Goal: Task Accomplishment & Management: Use online tool/utility

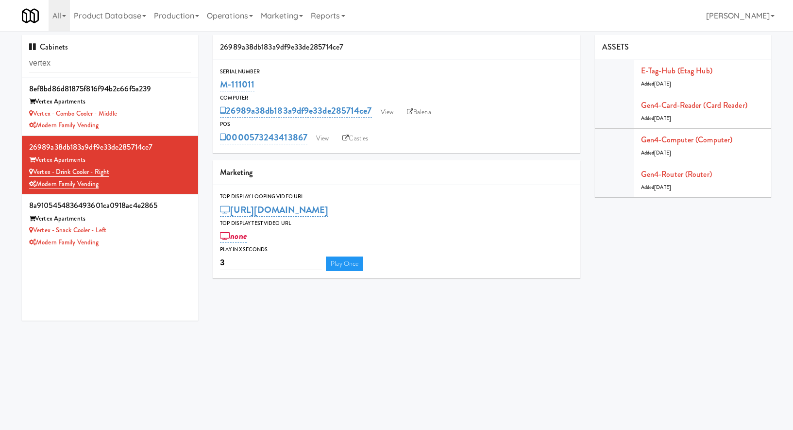
scroll to position [2, 0]
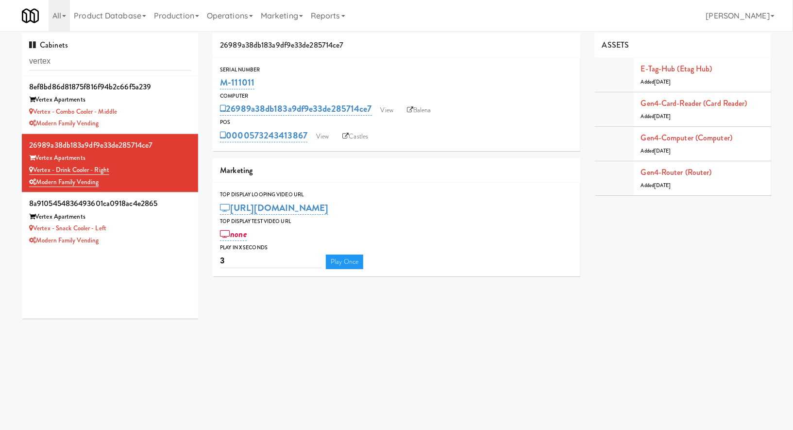
click at [98, 64] on input "vertex" at bounding box center [110, 61] width 162 height 18
type input "e"
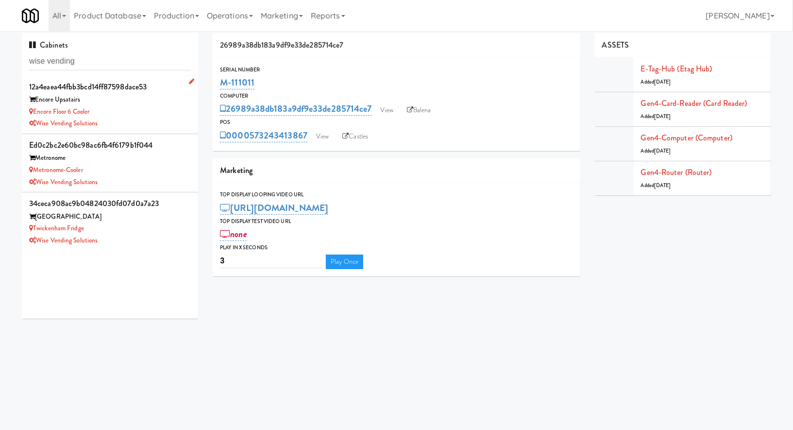
type input "wise vending"
click at [124, 103] on div "Encore Upsatairs" at bounding box center [110, 100] width 162 height 12
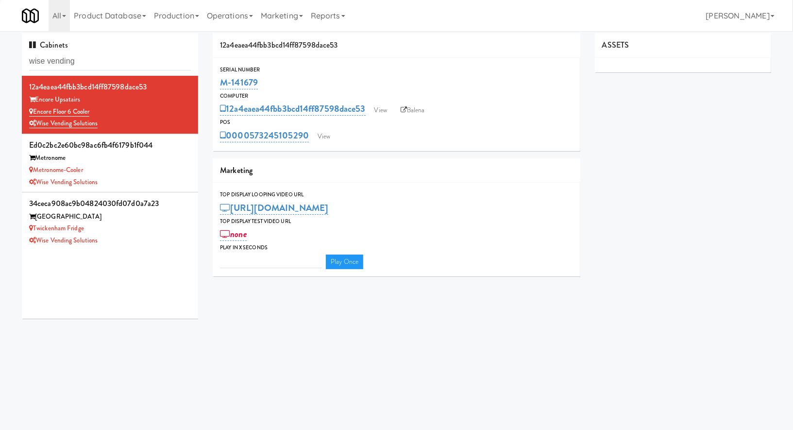
type input "3"
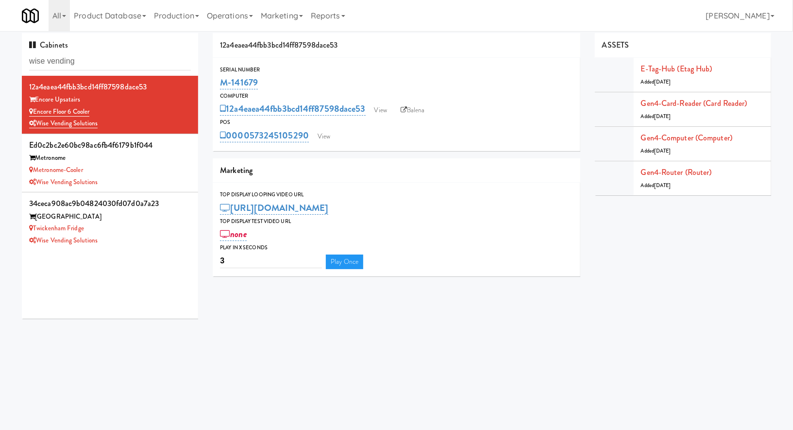
drag, startPoint x: 274, startPoint y: 81, endPoint x: 218, endPoint y: 81, distance: 56.8
click at [218, 81] on div "Serial Number M-141679" at bounding box center [397, 78] width 368 height 26
copy link "M-141679"
click at [80, 53] on input "wise vending" at bounding box center [110, 61] width 162 height 18
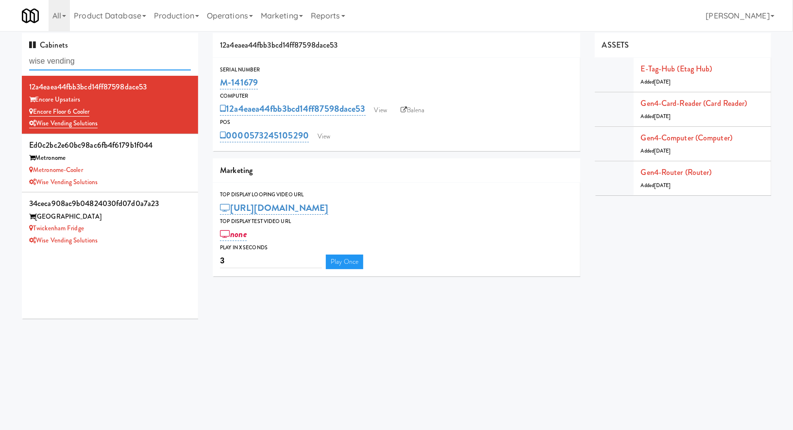
click at [80, 53] on input "wise vending" at bounding box center [110, 61] width 162 height 18
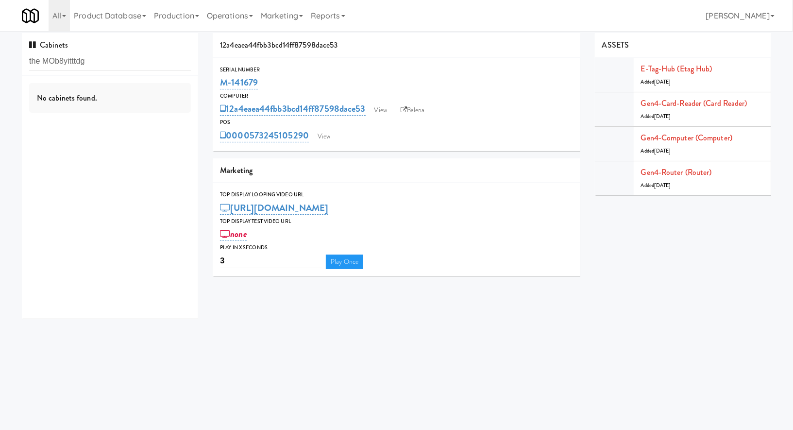
click at [700, 26] on div "All 901 Smrt Mrkt https://classic.micromart.com/cabinets/1703?operator_id=142 9…" at bounding box center [397, 15] width 750 height 31
click at [145, 55] on input "the MOb8yitttdg" at bounding box center [110, 61] width 162 height 18
click at [143, 62] on input "the MOb8yitttdg" at bounding box center [110, 61] width 162 height 18
type input "the Mo"
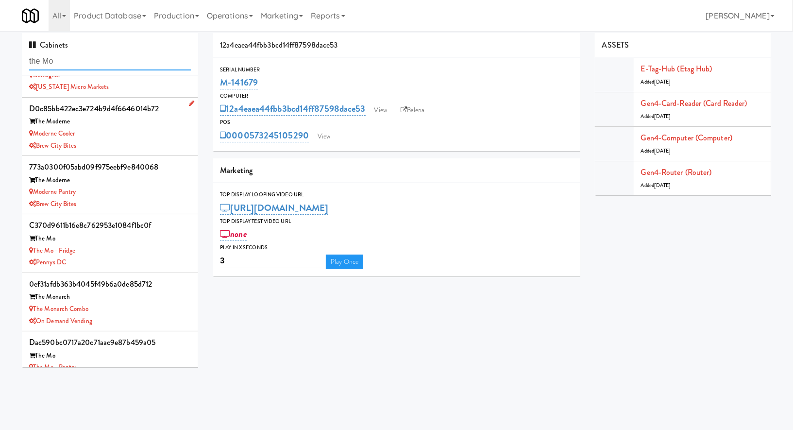
scroll to position [57, 0]
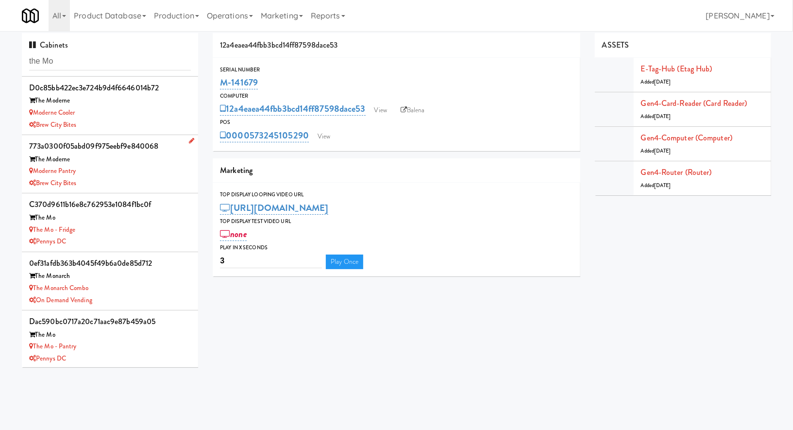
drag, startPoint x: 85, startPoint y: 226, endPoint x: 123, endPoint y: 165, distance: 72.4
click at [123, 165] on ul "47e825d6819625da12c8b94e0deb525b The Morton Damaged. Michigan Micro Markets d0c…" at bounding box center [110, 193] width 176 height 350
click at [123, 165] on div "Moderne Pantry" at bounding box center [110, 171] width 162 height 12
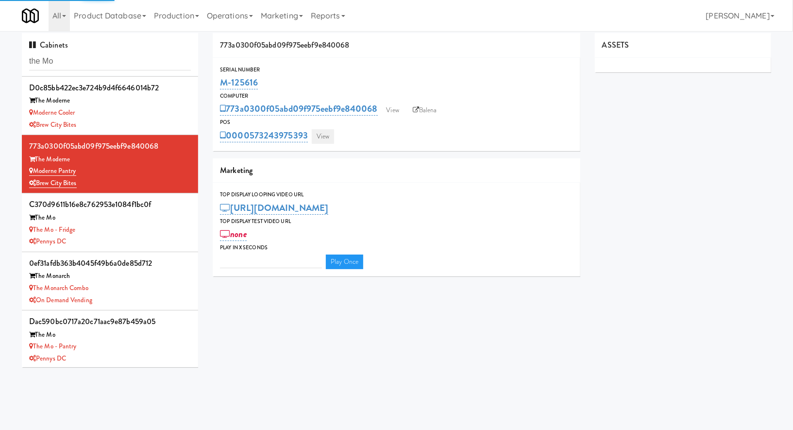
type input "3"
click at [324, 135] on link "View" at bounding box center [323, 136] width 22 height 15
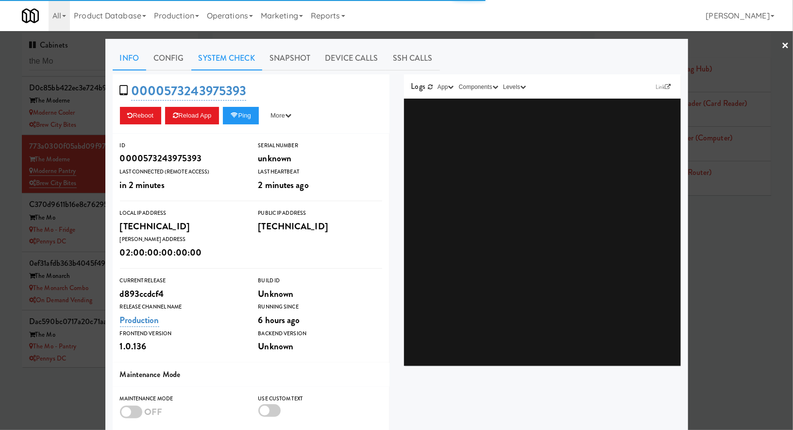
click at [238, 51] on link "System Check" at bounding box center [226, 58] width 71 height 24
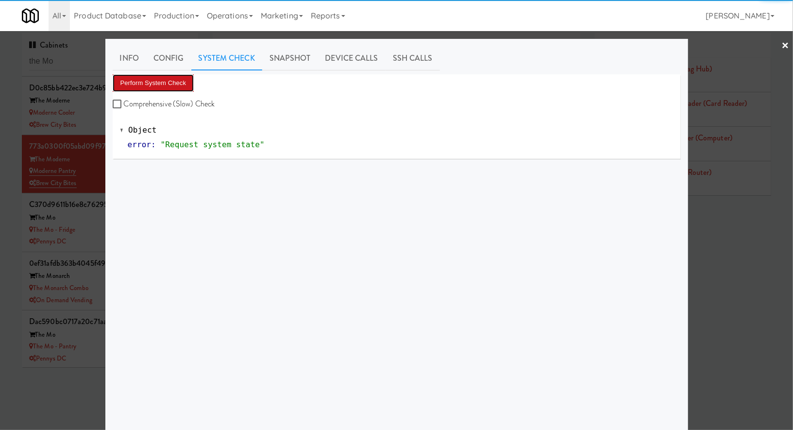
click at [178, 80] on button "Perform System Check" at bounding box center [154, 82] width 82 height 17
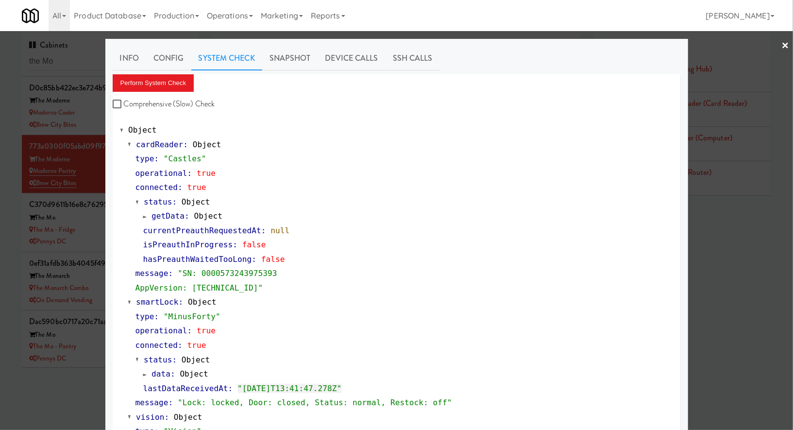
click at [11, 207] on div at bounding box center [396, 215] width 793 height 430
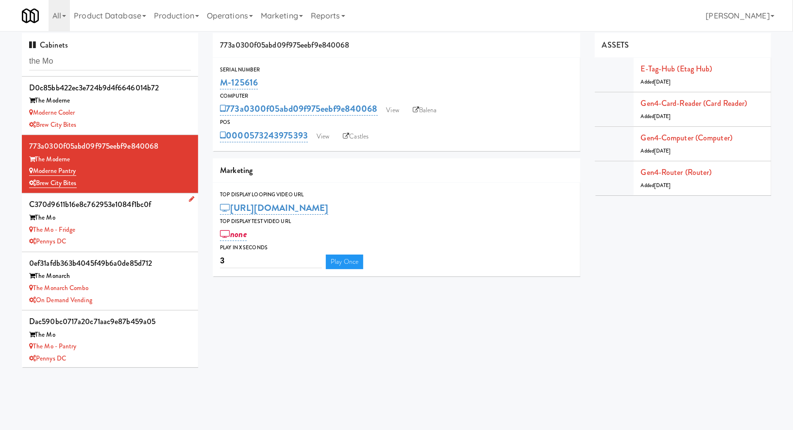
click at [127, 236] on div "Pennys DC" at bounding box center [110, 242] width 162 height 12
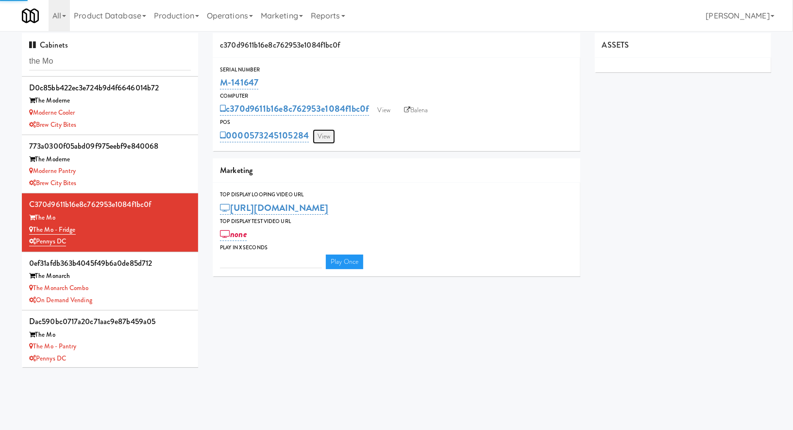
type input "3"
click at [324, 137] on link "View" at bounding box center [324, 136] width 22 height 15
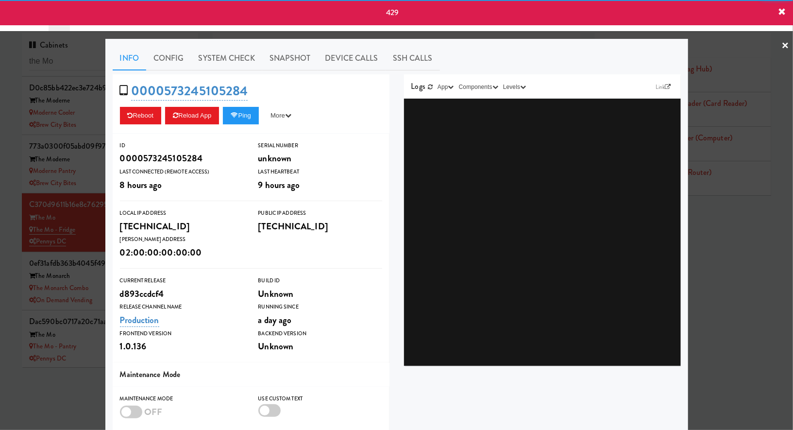
click at [223, 58] on link "System Check" at bounding box center [226, 58] width 71 height 24
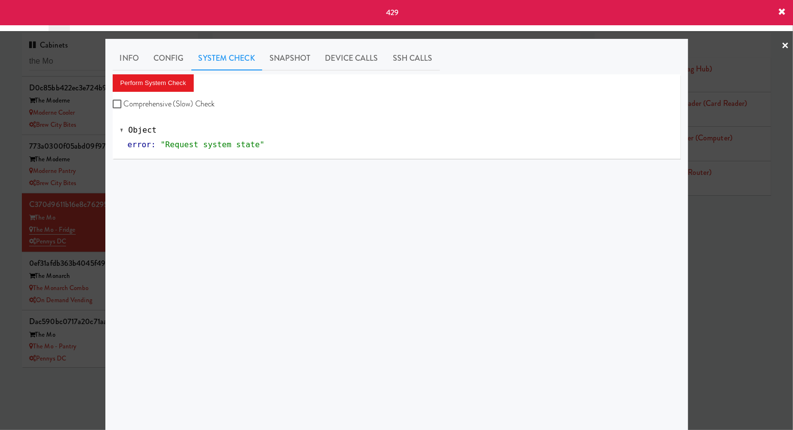
click at [170, 92] on div "Perform System Check Comprehensive (Slow) Check" at bounding box center [397, 92] width 568 height 37
click at [170, 84] on button "Perform System Check" at bounding box center [154, 82] width 82 height 17
click at [16, 194] on div at bounding box center [396, 215] width 793 height 430
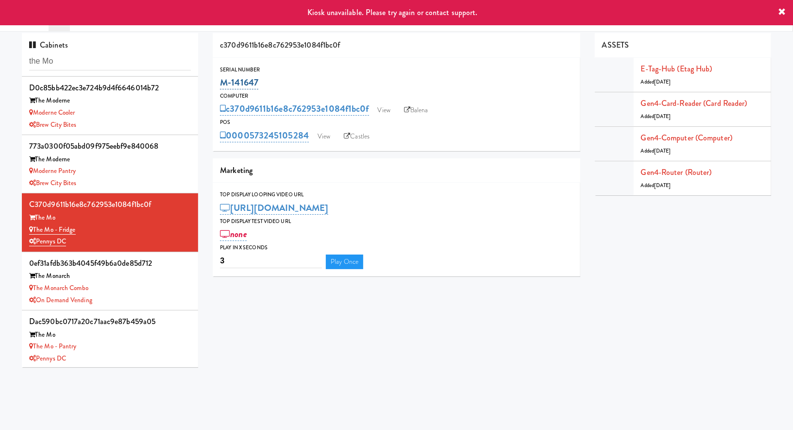
drag, startPoint x: 272, startPoint y: 81, endPoint x: 220, endPoint y: 82, distance: 52.0
click at [220, 82] on div "M-141647" at bounding box center [396, 82] width 353 height 17
copy link "M-141647"
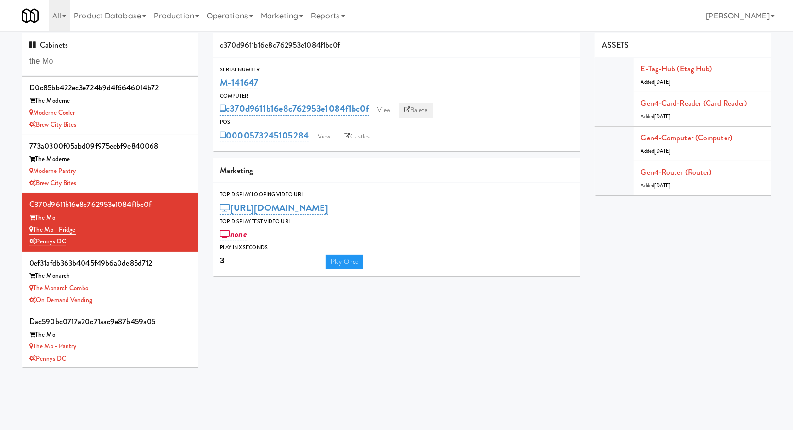
click at [414, 112] on link "Balena" at bounding box center [416, 110] width 34 height 15
click at [367, 142] on link "Castles" at bounding box center [356, 136] width 35 height 15
click at [326, 138] on link "View" at bounding box center [324, 136] width 22 height 15
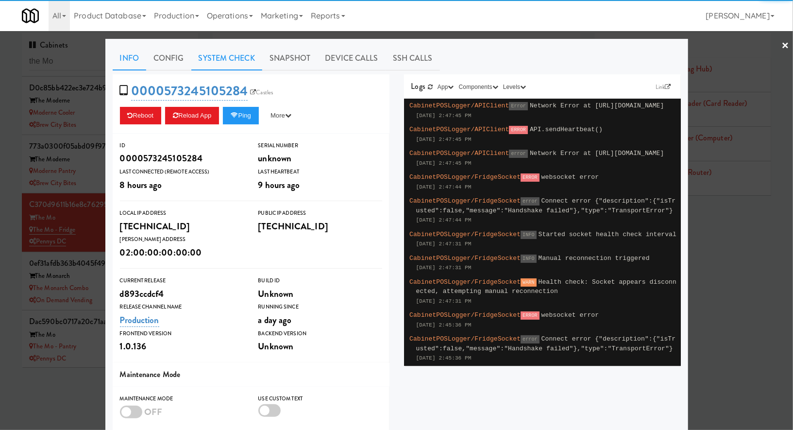
click at [243, 65] on link "System Check" at bounding box center [226, 58] width 71 height 24
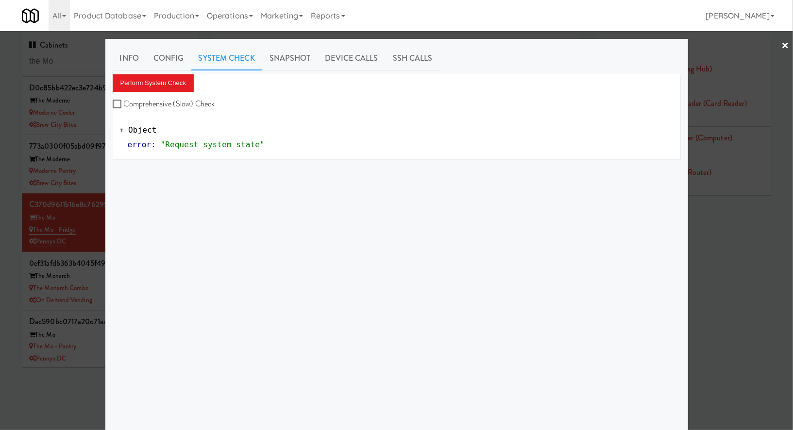
click at [199, 83] on div "Perform System Check Comprehensive (Slow) Check" at bounding box center [397, 92] width 568 height 37
click at [187, 83] on button "Perform System Check" at bounding box center [154, 82] width 82 height 17
click at [180, 75] on button "Perform System Check" at bounding box center [154, 82] width 82 height 17
click at [85, 62] on div at bounding box center [396, 215] width 793 height 430
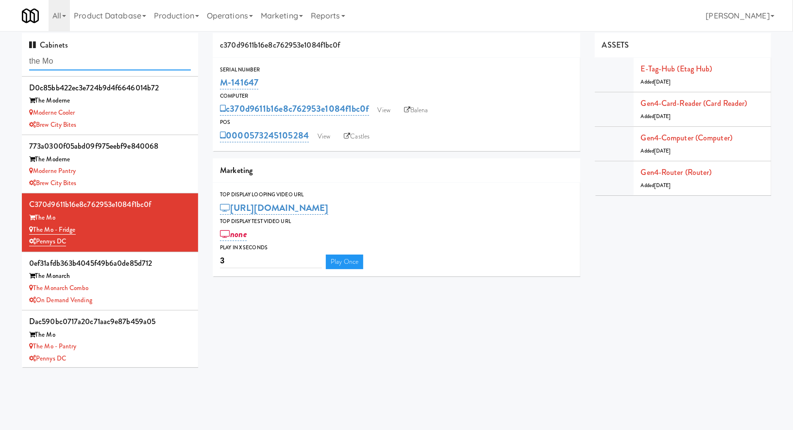
click at [85, 62] on input "the Mo" at bounding box center [110, 61] width 162 height 18
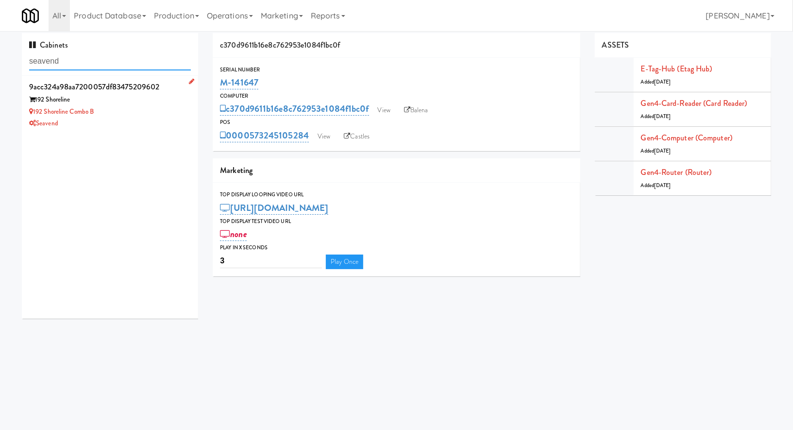
type input "seavend"
click at [154, 112] on div "192 Shoreline Combo B" at bounding box center [110, 112] width 162 height 12
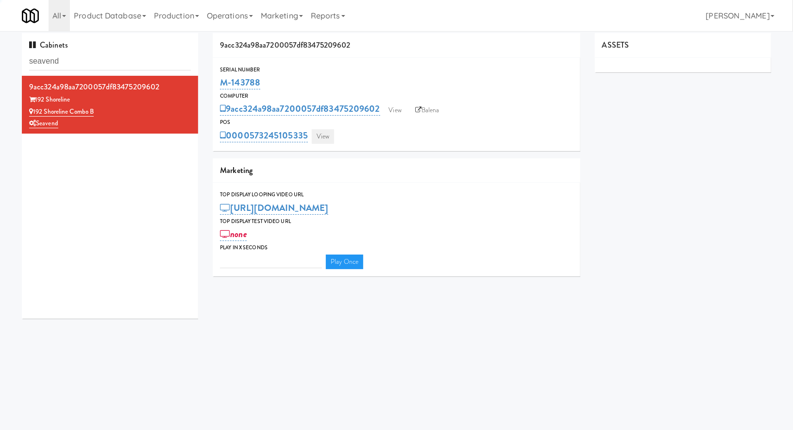
type input "3"
click at [312, 138] on link "View" at bounding box center [323, 136] width 22 height 15
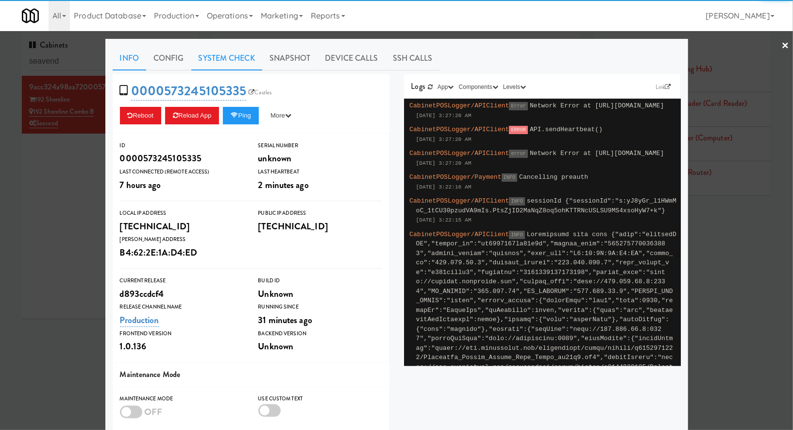
click at [235, 59] on link "System Check" at bounding box center [226, 58] width 71 height 24
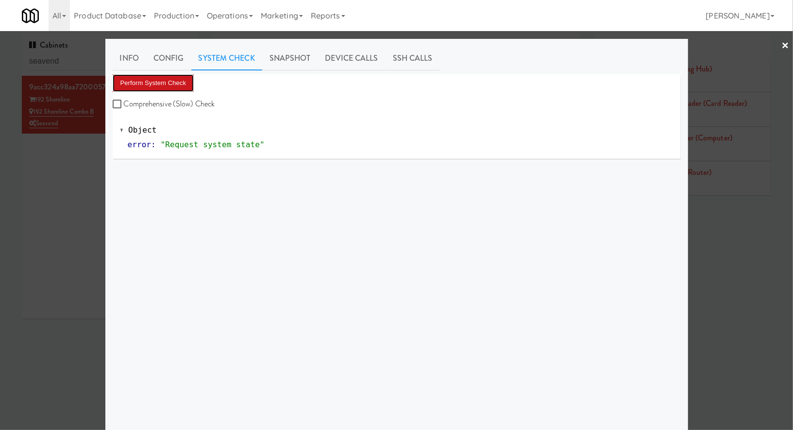
click at [188, 91] on button "Perform System Check" at bounding box center [154, 82] width 82 height 17
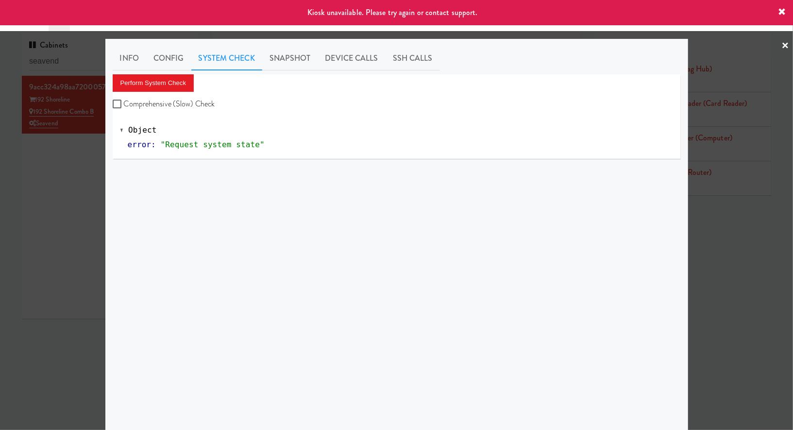
click at [72, 152] on div at bounding box center [396, 215] width 793 height 430
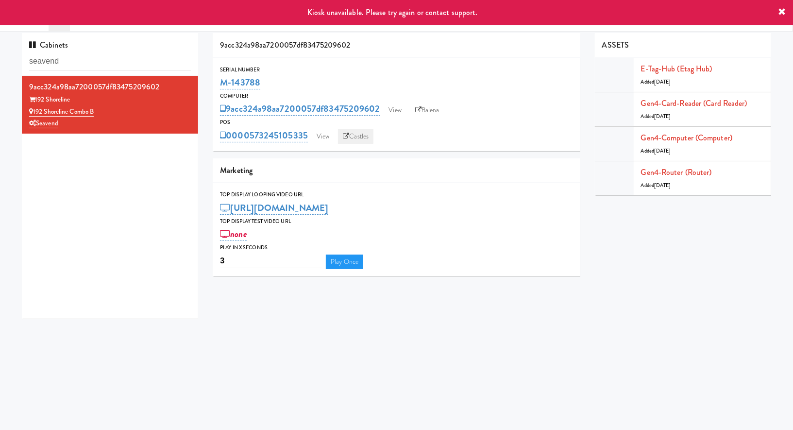
click at [359, 131] on link "Castles" at bounding box center [355, 136] width 35 height 15
click at [423, 106] on link "Balena" at bounding box center [427, 110] width 34 height 15
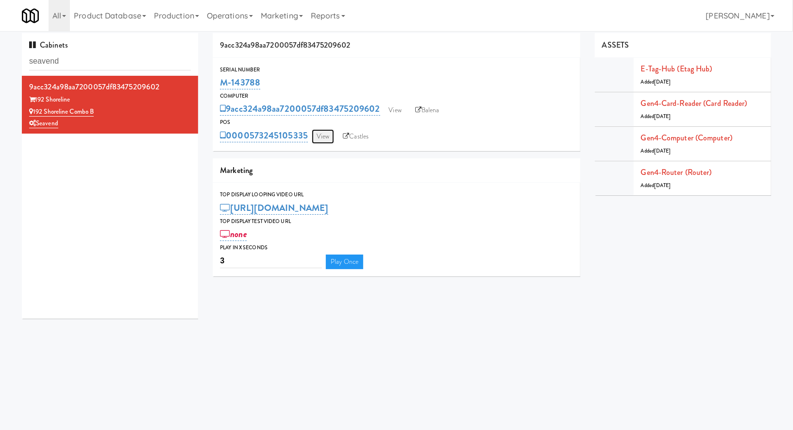
click at [323, 135] on link "View" at bounding box center [323, 136] width 22 height 15
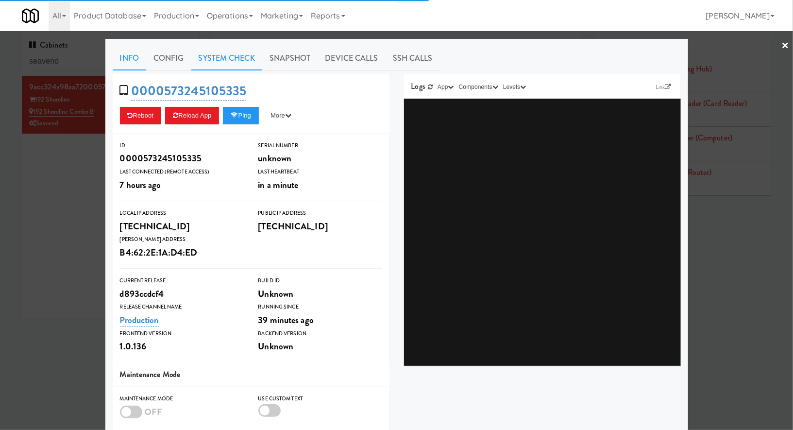
click at [239, 62] on link "System Check" at bounding box center [226, 58] width 71 height 24
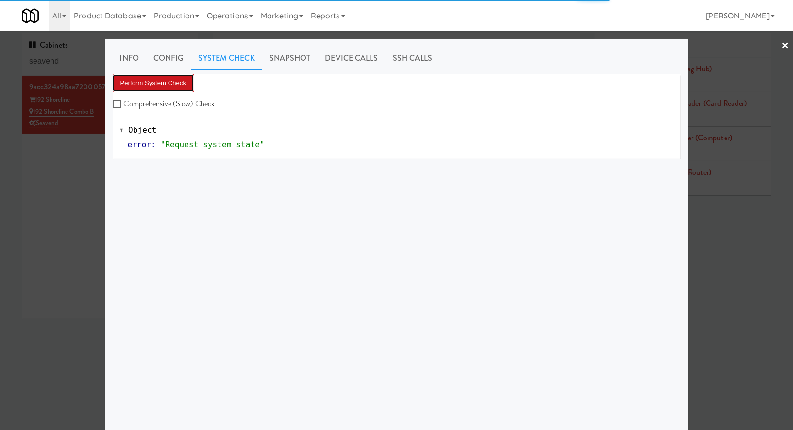
click at [177, 85] on button "Perform System Check" at bounding box center [154, 82] width 82 height 17
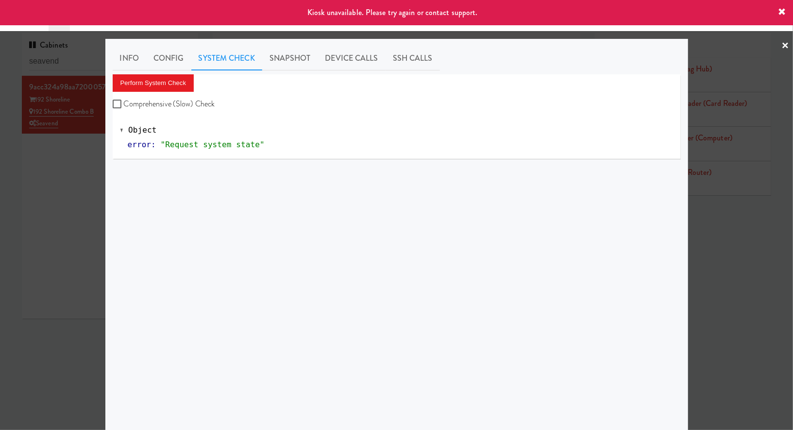
click at [86, 147] on div at bounding box center [396, 215] width 793 height 430
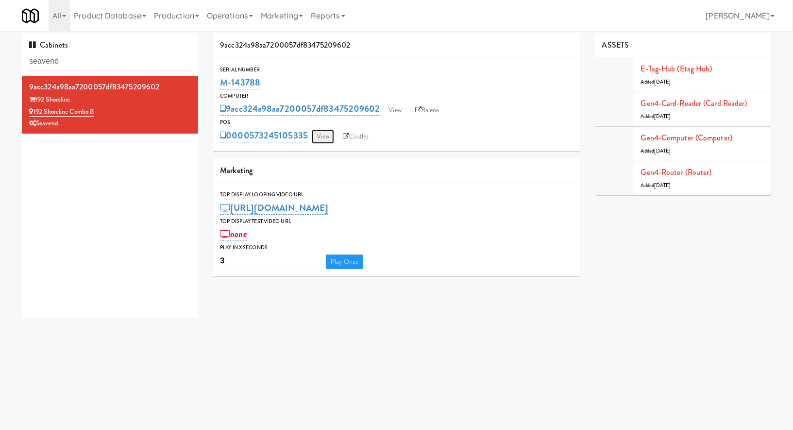
click at [322, 138] on link "View" at bounding box center [323, 136] width 22 height 15
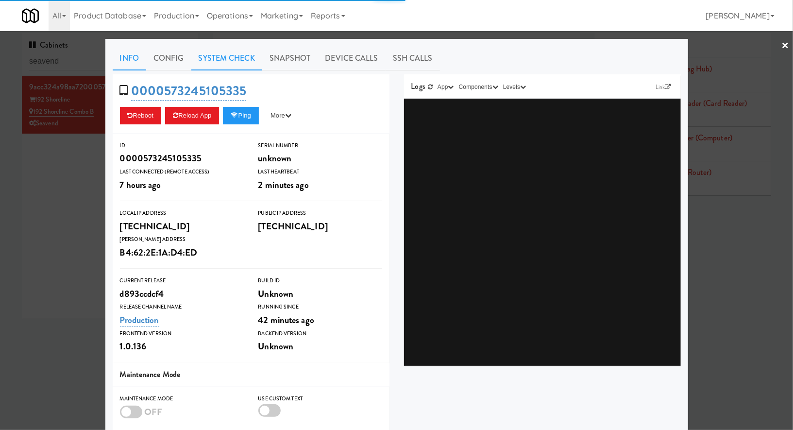
click at [227, 57] on link "System Check" at bounding box center [226, 58] width 71 height 24
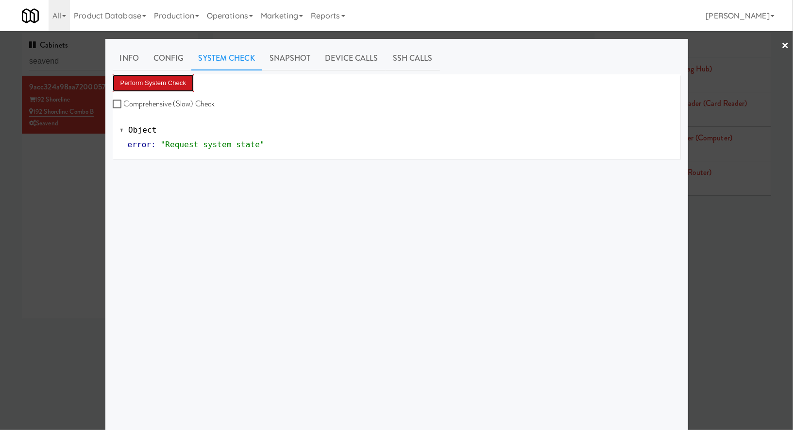
click at [149, 90] on button "Perform System Check" at bounding box center [154, 82] width 82 height 17
click at [85, 154] on div at bounding box center [396, 215] width 793 height 430
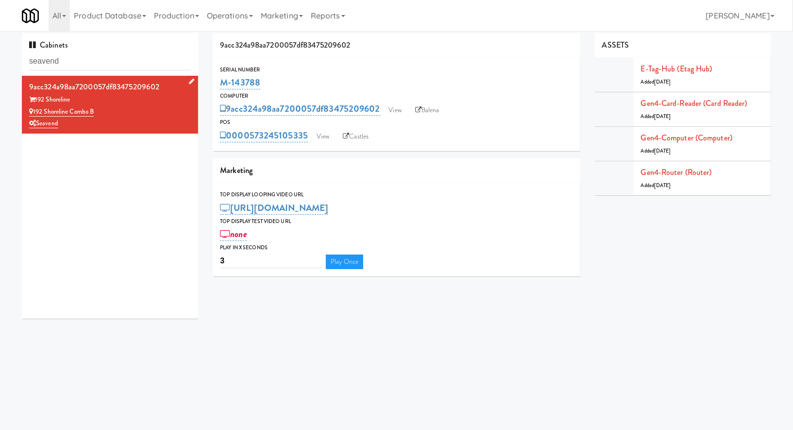
drag, startPoint x: 103, startPoint y: 111, endPoint x: 33, endPoint y: 112, distance: 70.4
click at [33, 112] on div "192 Shoreline Combo B" at bounding box center [110, 112] width 162 height 12
copy link "192 Shoreline Combo B"
click at [328, 140] on link "View" at bounding box center [323, 136] width 22 height 15
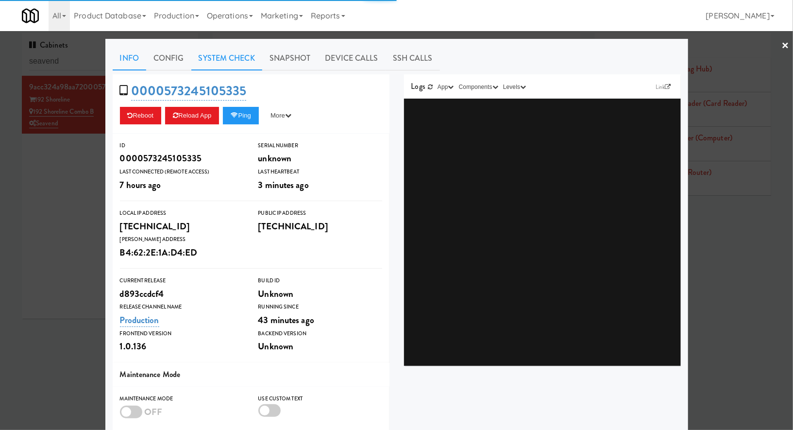
click at [228, 64] on link "System Check" at bounding box center [226, 58] width 71 height 24
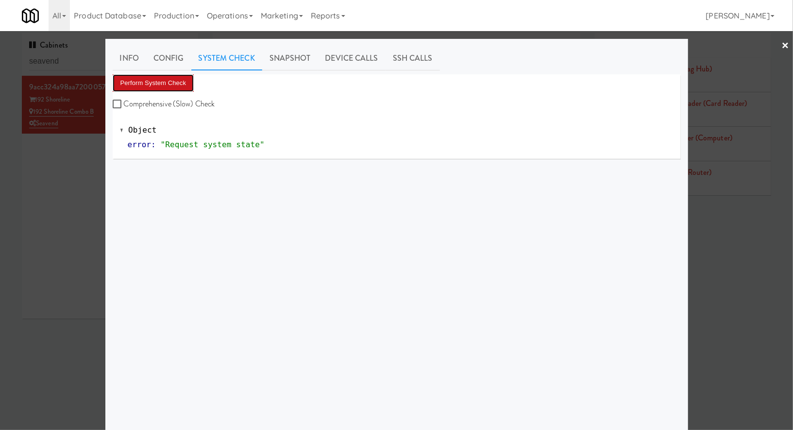
click at [156, 82] on button "Perform System Check" at bounding box center [154, 82] width 82 height 17
click at [182, 88] on button "Perform System Check" at bounding box center [154, 82] width 82 height 17
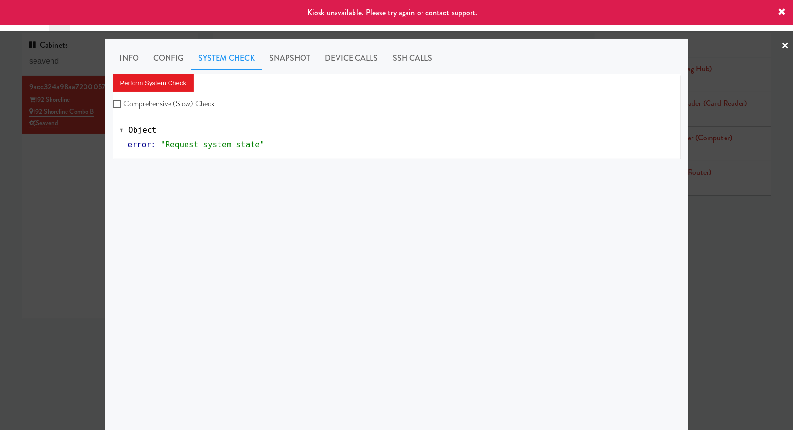
click at [86, 136] on div at bounding box center [396, 215] width 793 height 430
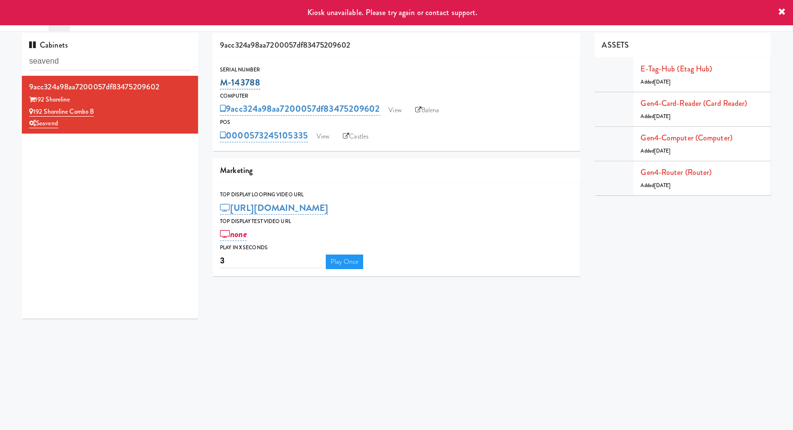
drag, startPoint x: 274, startPoint y: 84, endPoint x: 222, endPoint y: 83, distance: 53.0
click at [222, 83] on div "M-143788" at bounding box center [396, 82] width 353 height 17
copy link "M-143788"
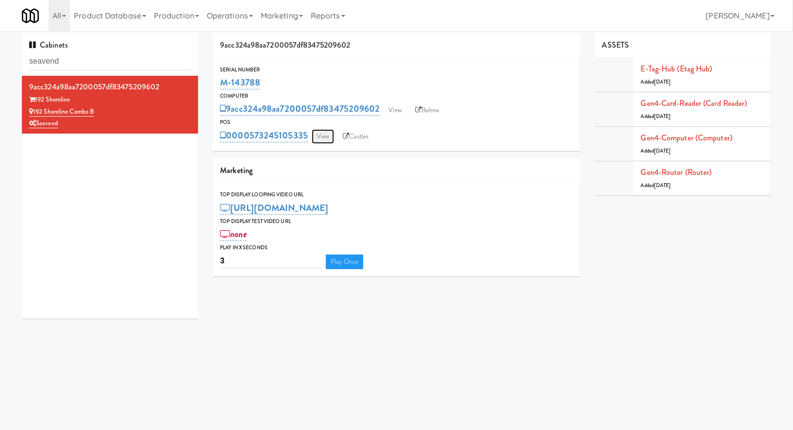
click at [320, 135] on link "View" at bounding box center [323, 136] width 22 height 15
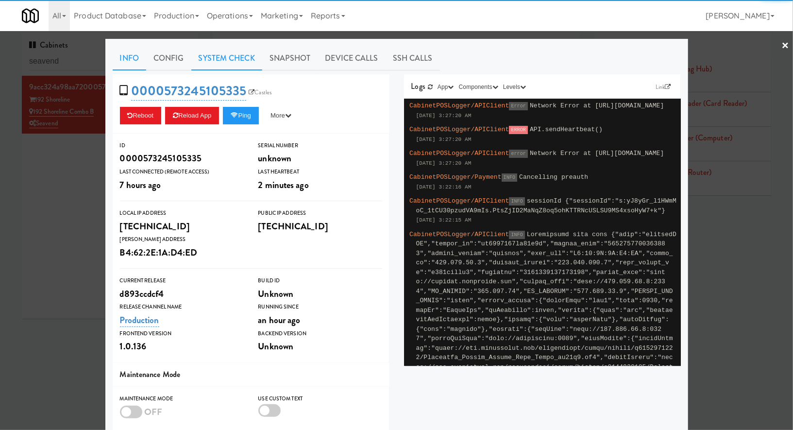
click at [235, 61] on link "System Check" at bounding box center [226, 58] width 71 height 24
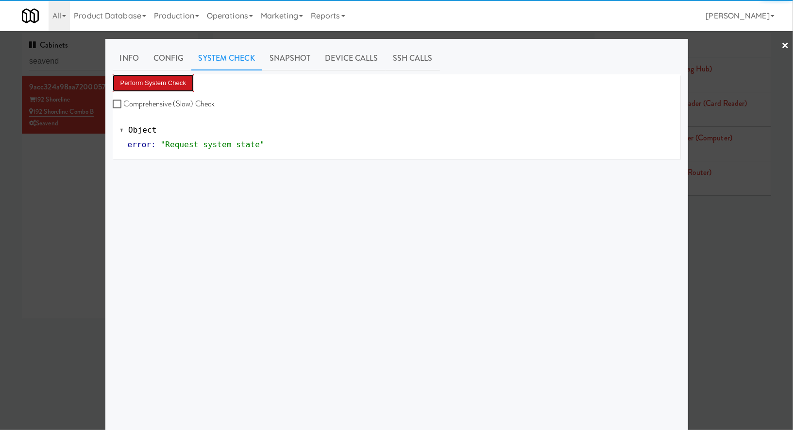
click at [172, 91] on button "Perform System Check" at bounding box center [154, 82] width 82 height 17
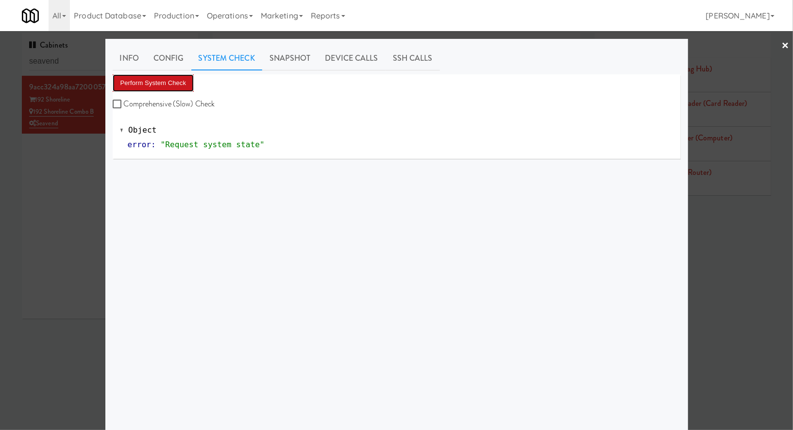
click at [170, 85] on button "Perform System Check" at bounding box center [154, 82] width 82 height 17
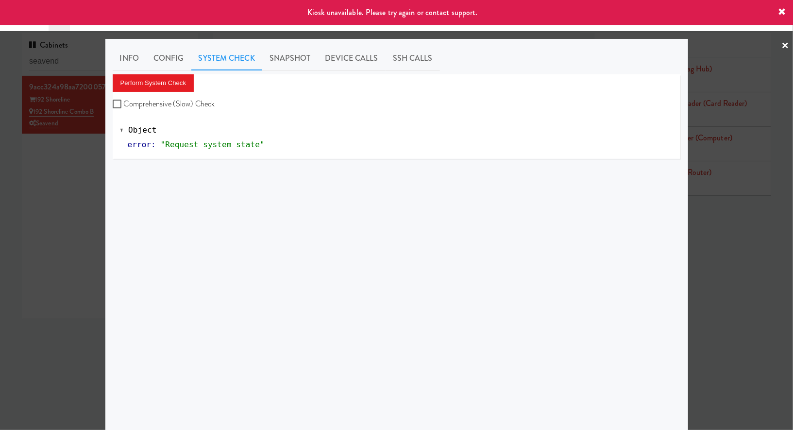
click at [87, 64] on div at bounding box center [396, 215] width 793 height 430
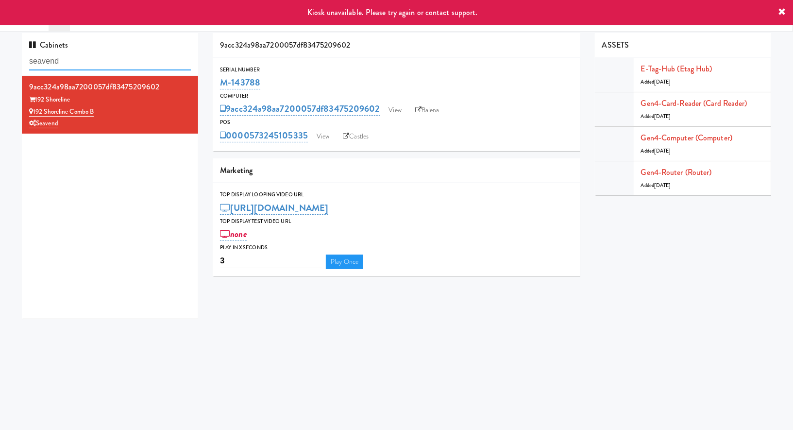
click at [87, 64] on input "seavend" at bounding box center [110, 61] width 162 height 18
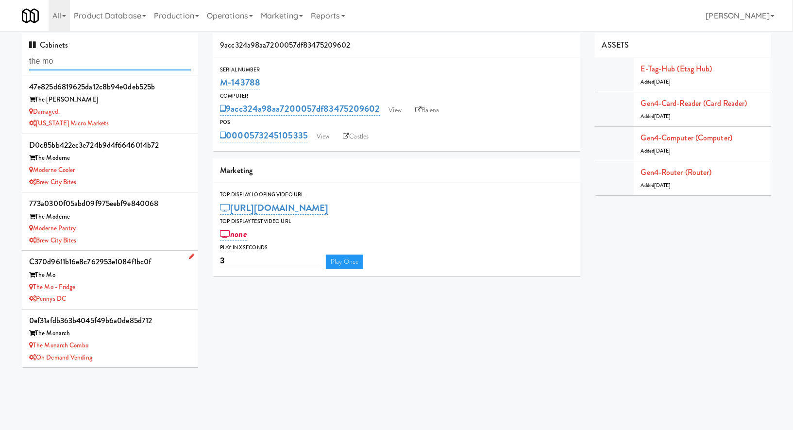
type input "the mo"
drag, startPoint x: 110, startPoint y: 289, endPoint x: 35, endPoint y: 285, distance: 74.9
click at [35, 285] on div "The Mo - Fridge" at bounding box center [110, 287] width 162 height 12
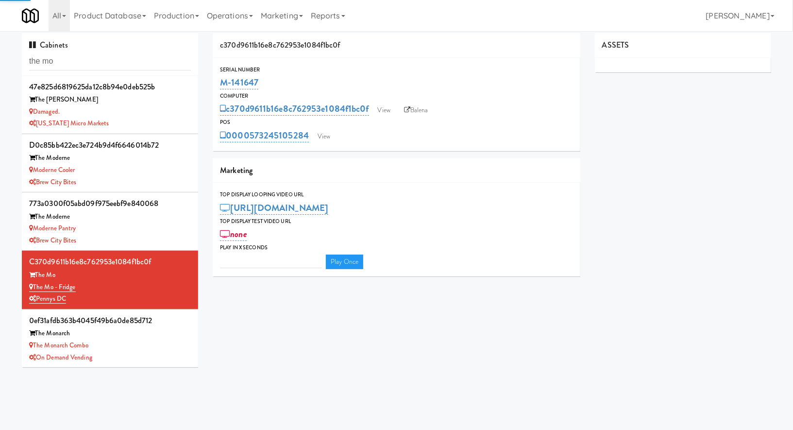
type input "3"
click at [325, 136] on link "View" at bounding box center [324, 136] width 22 height 15
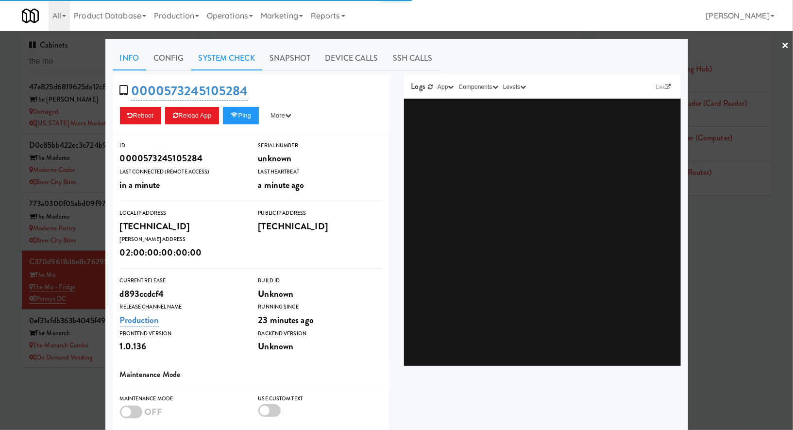
click at [246, 66] on link "System Check" at bounding box center [226, 58] width 71 height 24
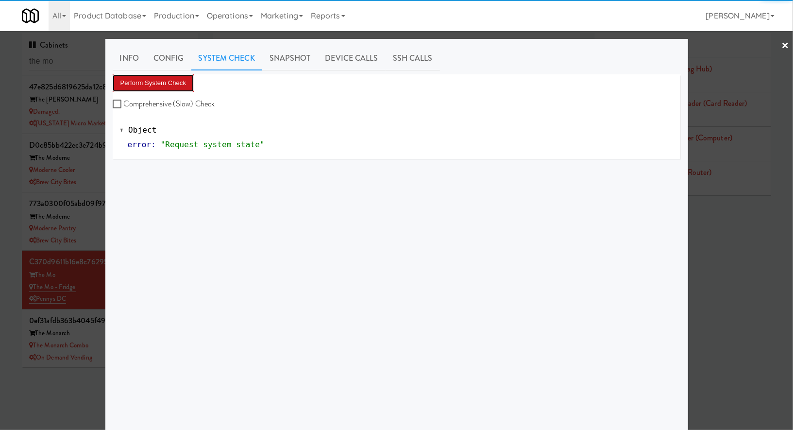
click at [182, 78] on button "Perform System Check" at bounding box center [154, 82] width 82 height 17
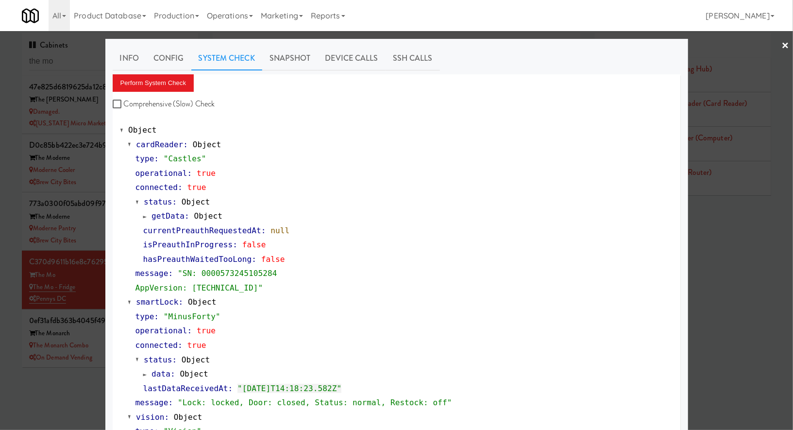
click at [86, 297] on div at bounding box center [396, 215] width 793 height 430
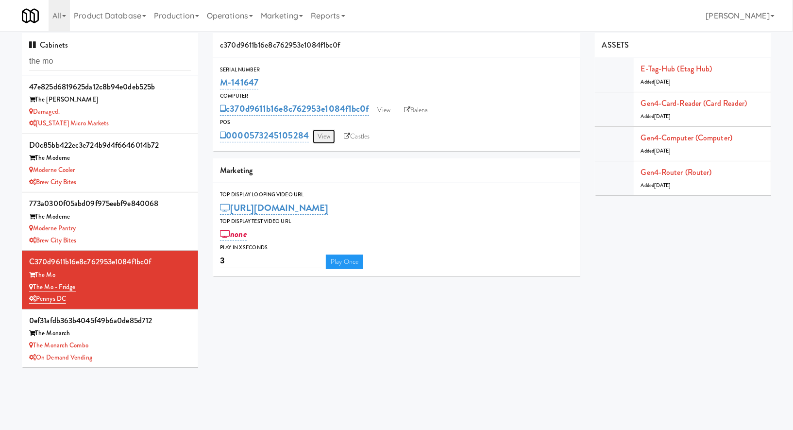
click at [329, 138] on link "View" at bounding box center [324, 136] width 22 height 15
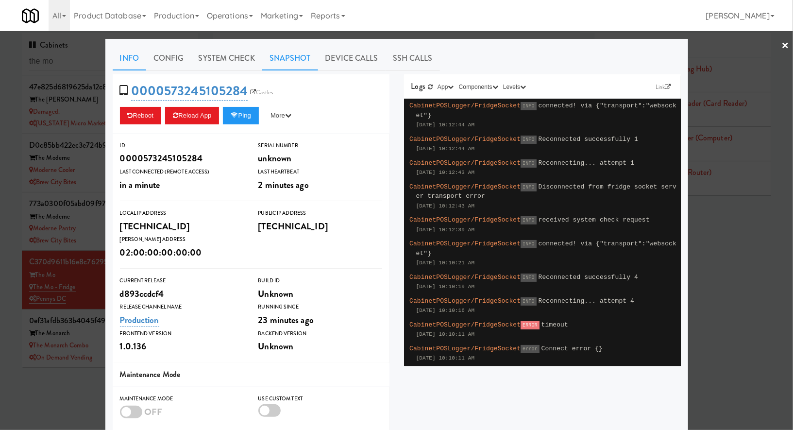
click at [283, 64] on link "Snapshot" at bounding box center [290, 58] width 56 height 24
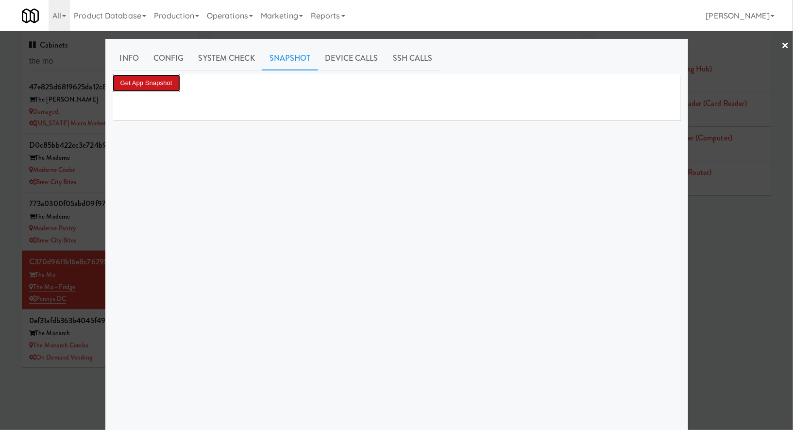
click at [178, 86] on button "Get App Snapshot" at bounding box center [147, 82] width 68 height 17
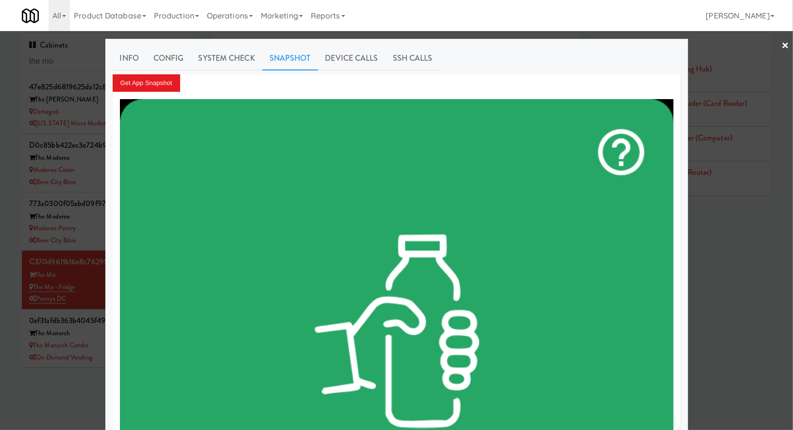
click at [92, 277] on div at bounding box center [396, 215] width 793 height 430
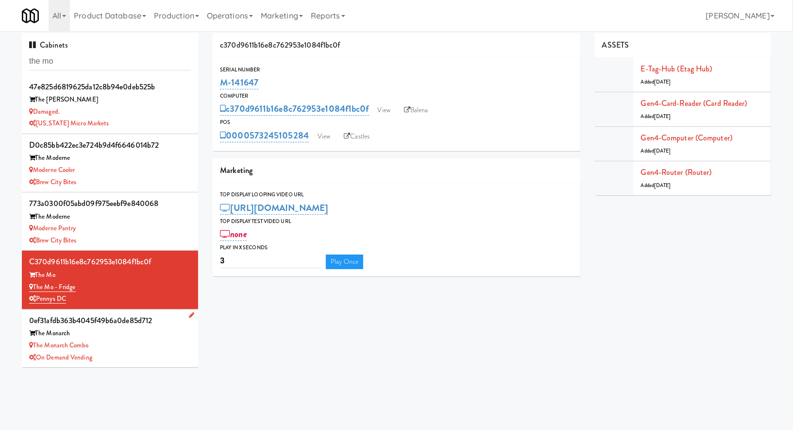
click at [140, 336] on div "The Monarch" at bounding box center [110, 333] width 162 height 12
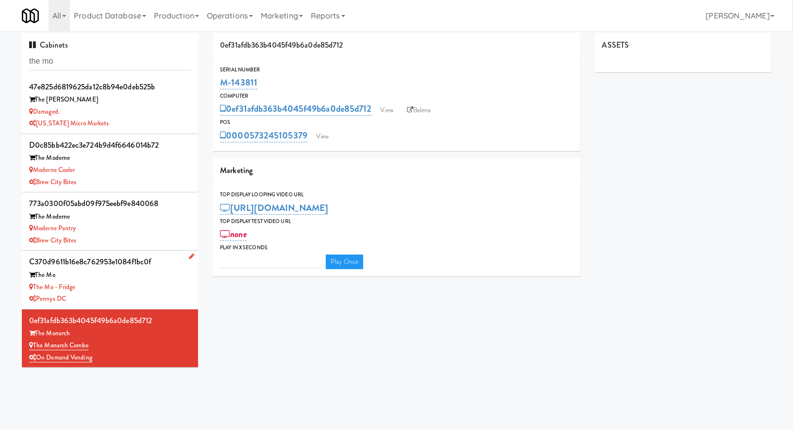
type input "3"
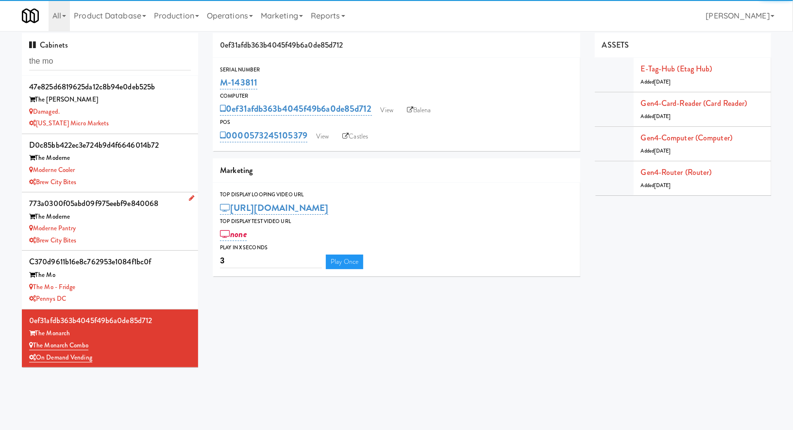
click at [157, 224] on div "Moderne Pantry" at bounding box center [110, 228] width 162 height 12
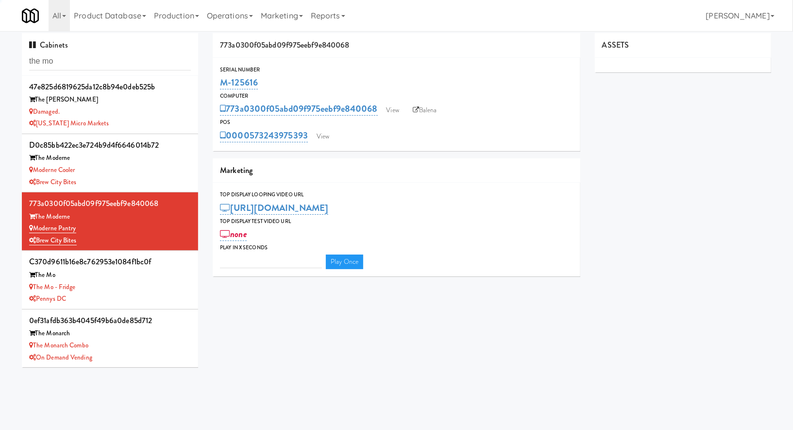
type input "3"
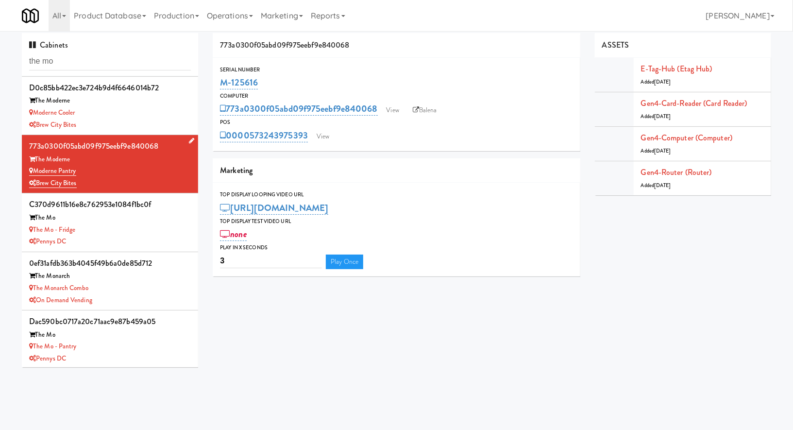
scroll to position [31, 0]
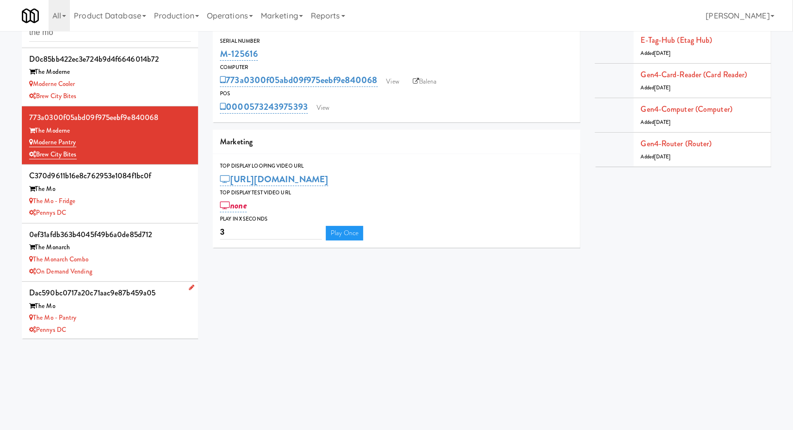
click at [141, 336] on li "dac590bc0717a20c71aac9e87b459a05 The Mo The Mo - Pantry Pennys DC" at bounding box center [110, 311] width 176 height 58
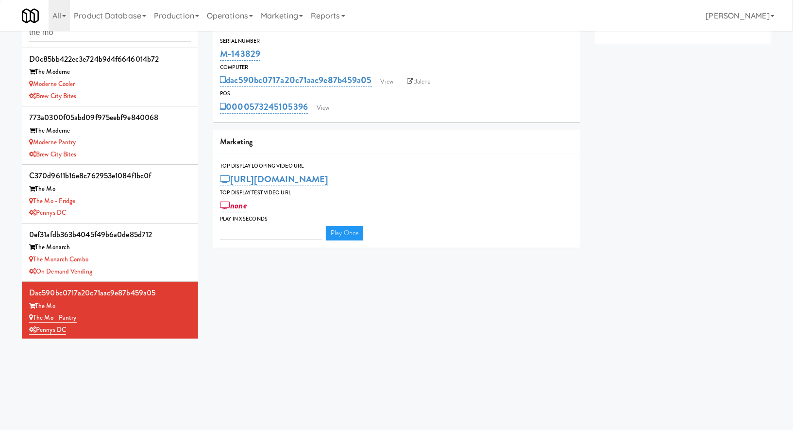
type input "3"
click at [322, 110] on link "View" at bounding box center [323, 108] width 22 height 15
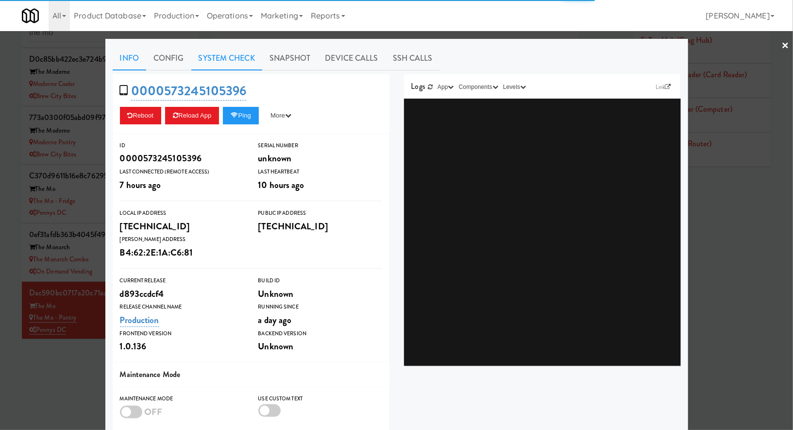
click at [228, 53] on link "System Check" at bounding box center [226, 58] width 71 height 24
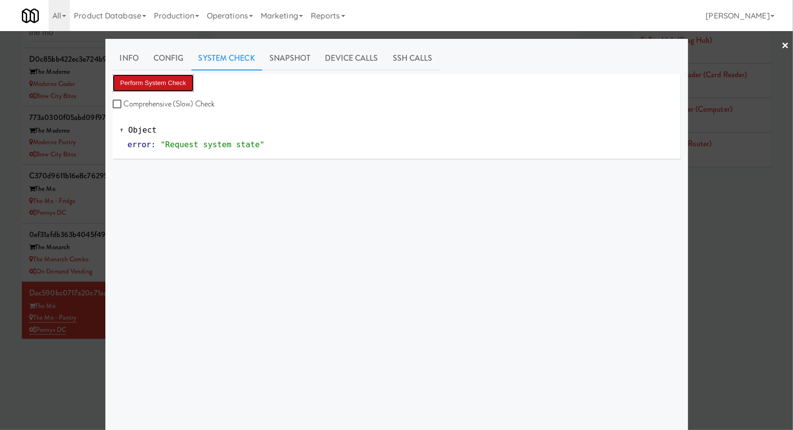
click at [180, 89] on button "Perform System Check" at bounding box center [154, 82] width 82 height 17
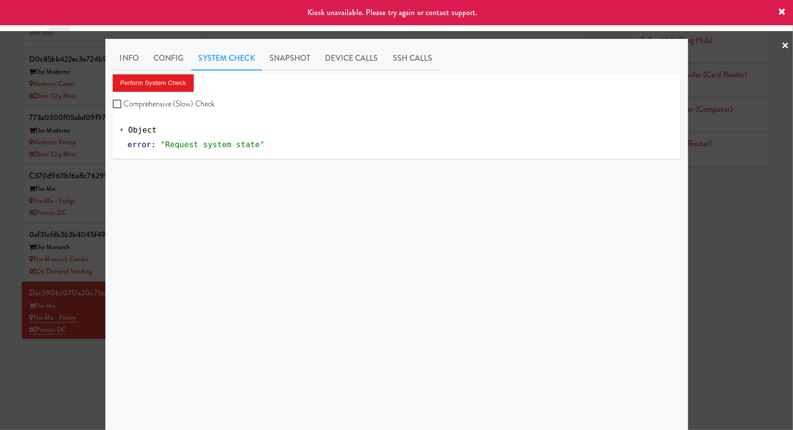
click at [107, 351] on div "Info Config System Check Snapshot Device Calls SSH Calls Perform System Check C…" at bounding box center [396, 242] width 583 height 407
click at [29, 375] on div at bounding box center [396, 215] width 793 height 430
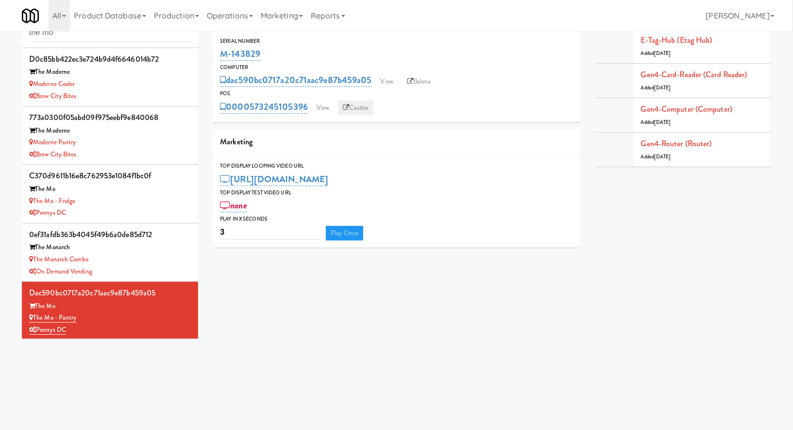
click at [360, 108] on link "Castles" at bounding box center [355, 108] width 35 height 15
click at [322, 112] on link "View" at bounding box center [323, 108] width 22 height 15
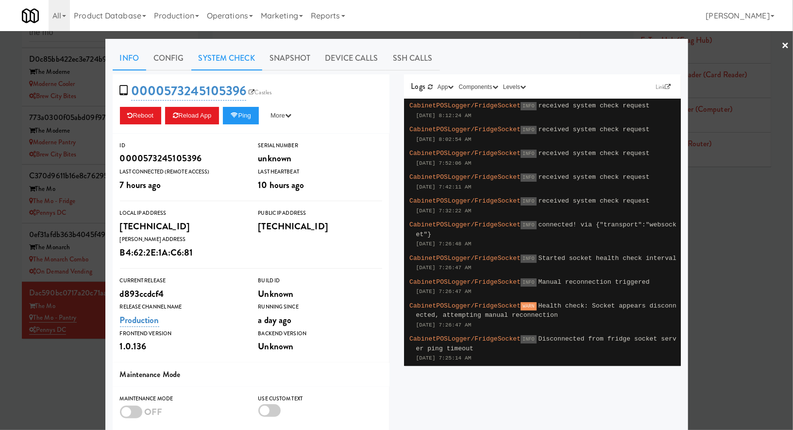
click at [240, 63] on link "System Check" at bounding box center [226, 58] width 71 height 24
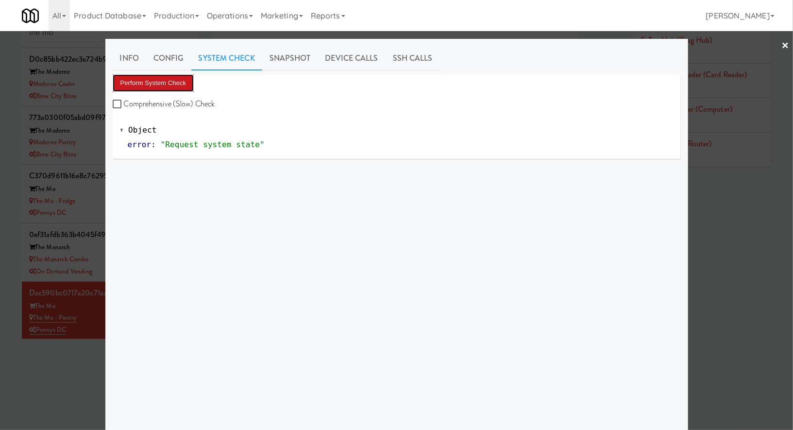
click at [182, 85] on button "Perform System Check" at bounding box center [154, 82] width 82 height 17
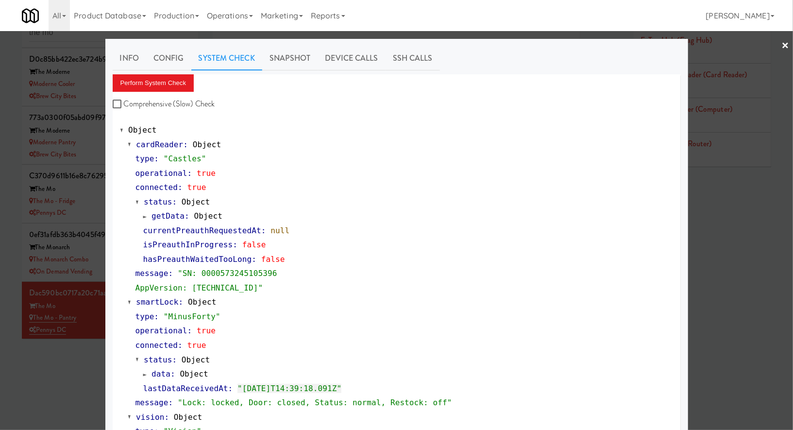
click at [71, 341] on div at bounding box center [396, 215] width 793 height 430
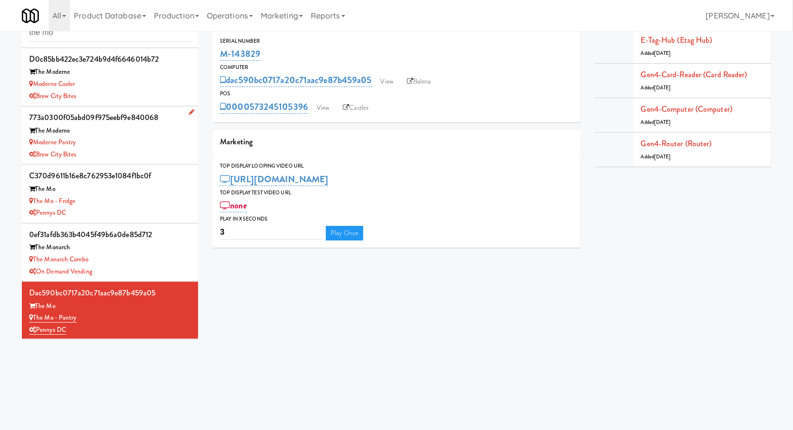
click at [141, 149] on div "Brew City Bites" at bounding box center [110, 155] width 162 height 12
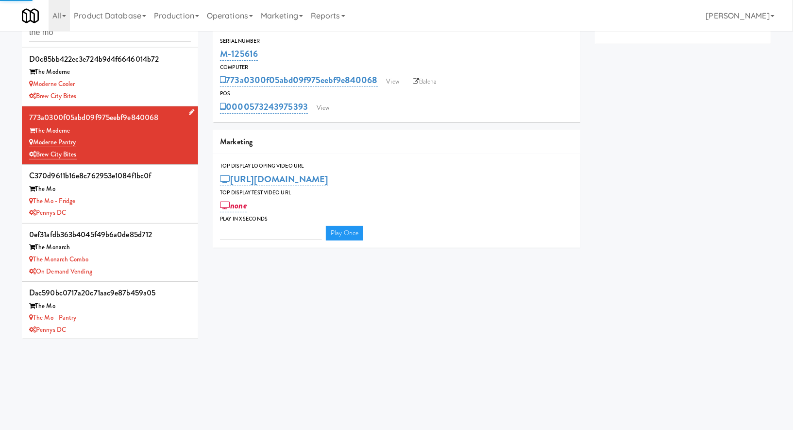
type input "3"
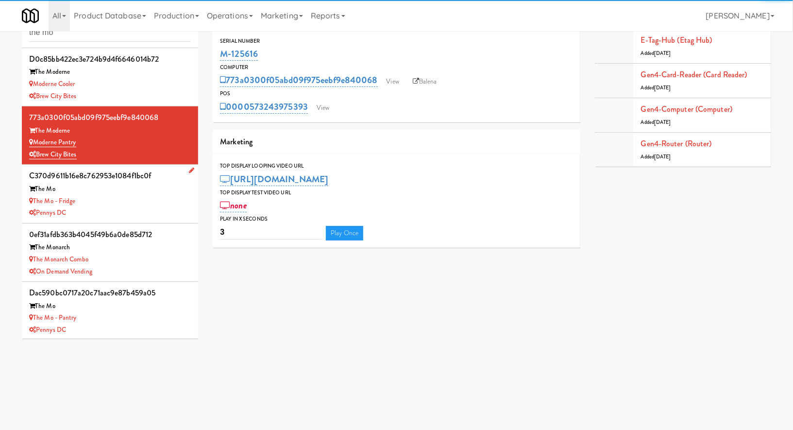
click at [134, 192] on div "The Mo" at bounding box center [110, 189] width 162 height 12
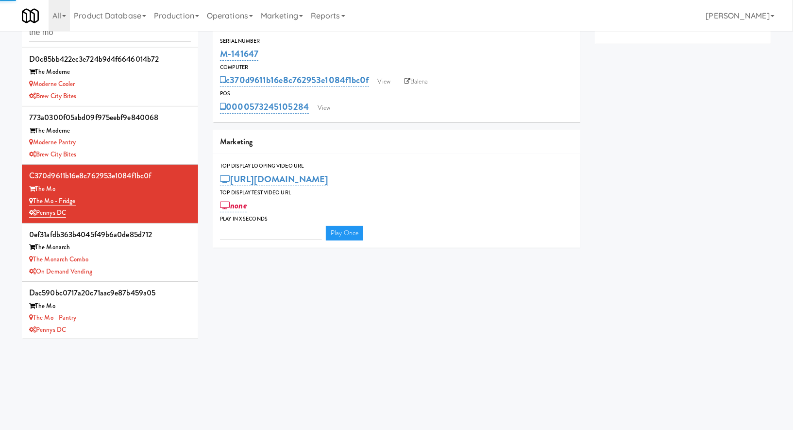
type input "3"
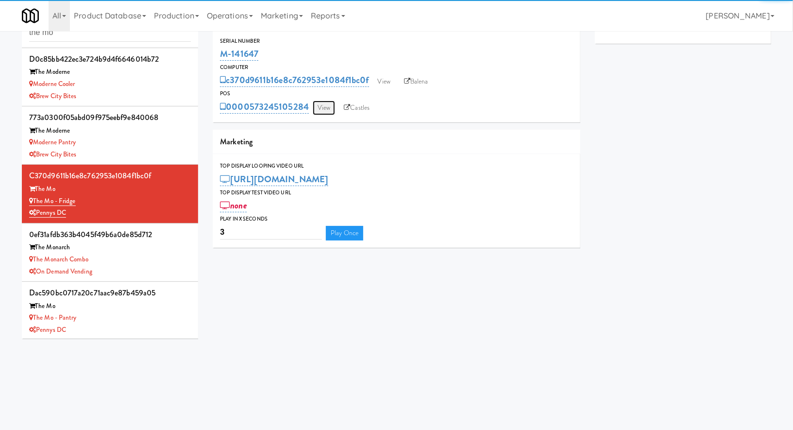
click at [325, 103] on link "View" at bounding box center [324, 108] width 22 height 15
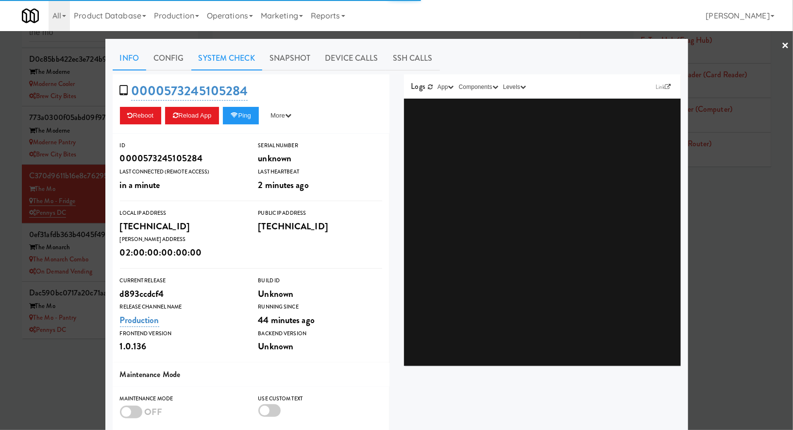
click at [253, 62] on link "System Check" at bounding box center [226, 58] width 71 height 24
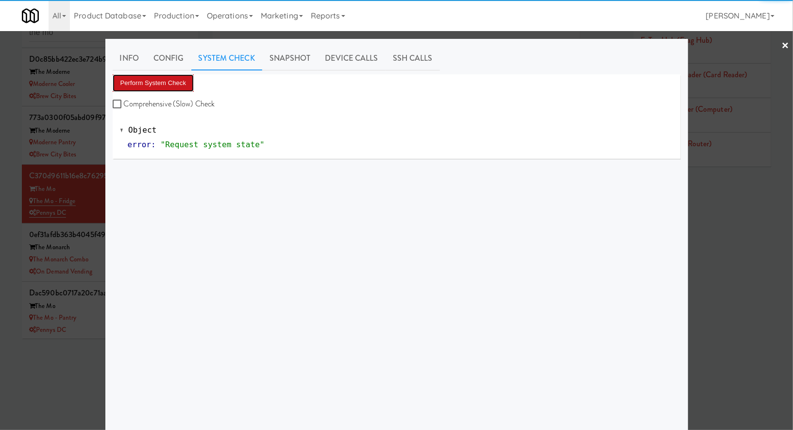
click at [190, 78] on button "Perform System Check" at bounding box center [154, 82] width 82 height 17
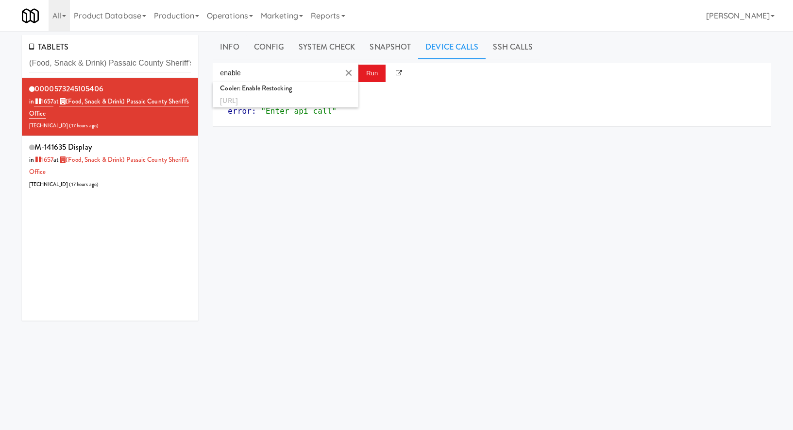
scroll to position [10, 0]
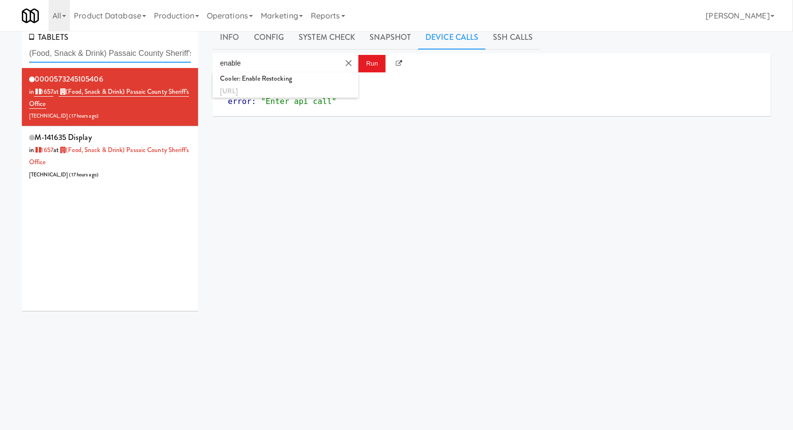
click at [98, 51] on input "(Food, Snack & Drink) Passaic County Sheriff's Office" at bounding box center [110, 54] width 162 height 18
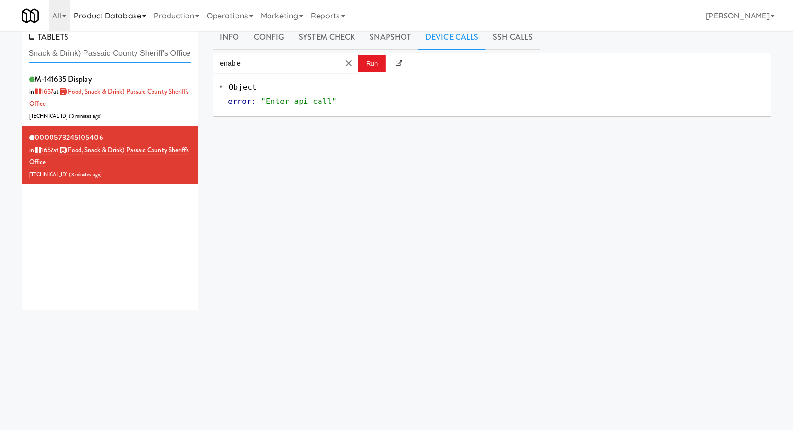
scroll to position [0, 0]
click at [78, 54] on input "(Food, Snack & Drink) Passaic County Sheriff's Office" at bounding box center [110, 54] width 162 height 18
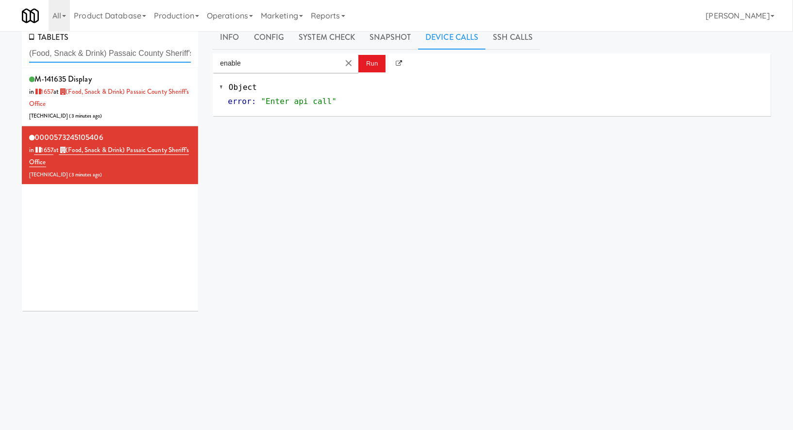
click at [78, 54] on input "(Food, Snack & Drink) Passaic County Sheriff's Office" at bounding box center [110, 54] width 162 height 18
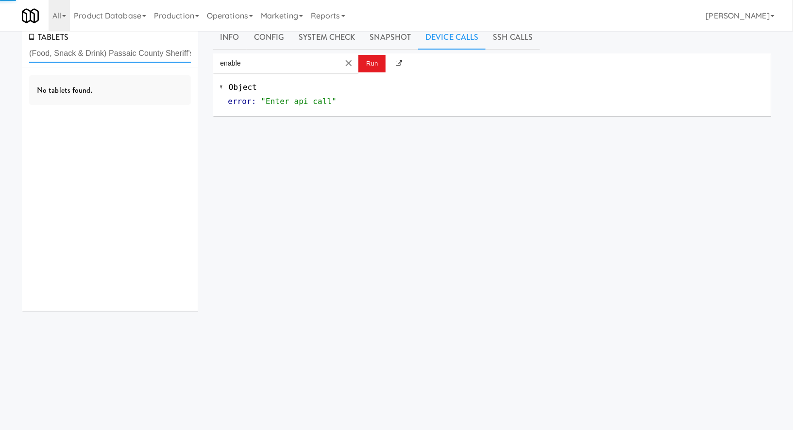
paste input "192 Shoreline Combo B"
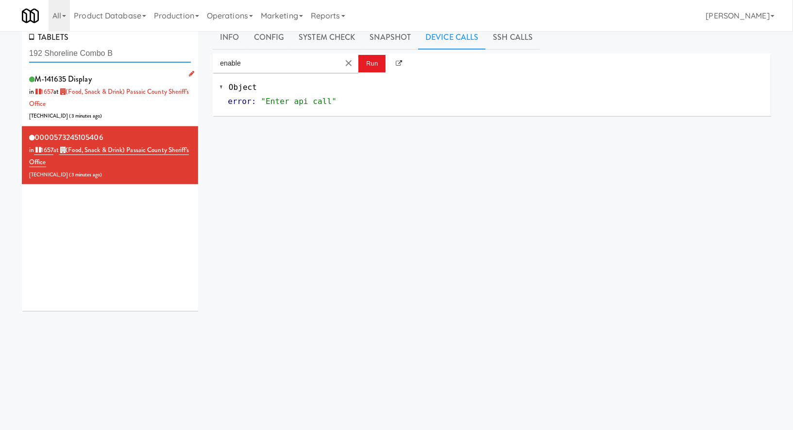
type input "192 Shoreline Combo B"
click at [140, 123] on li "M-141635 Display in 1657 at (Food, Snack & Drink) Passaic County Sheriff's Offi…" at bounding box center [110, 97] width 176 height 58
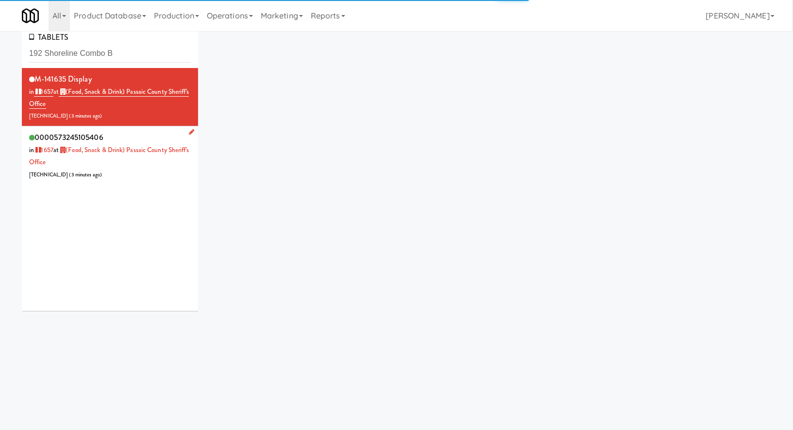
click at [151, 164] on div "0000573245105406 in 1657 at (Food, Snack & Drink) Passaic County Sheriff's Offi…" at bounding box center [110, 155] width 162 height 50
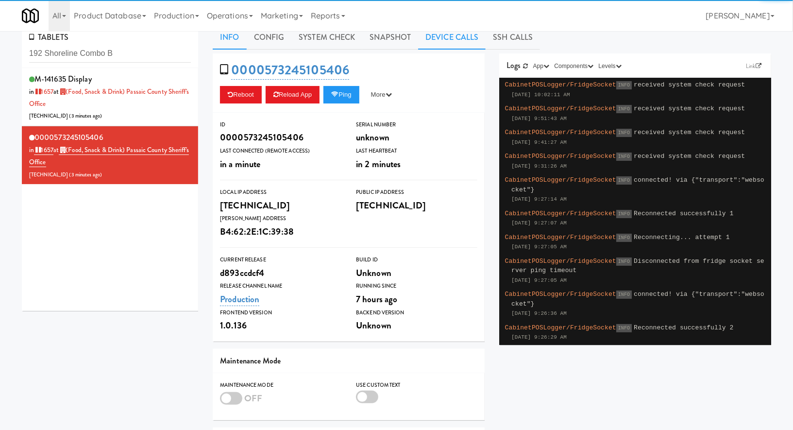
click at [432, 36] on link "Device Calls" at bounding box center [452, 37] width 68 height 24
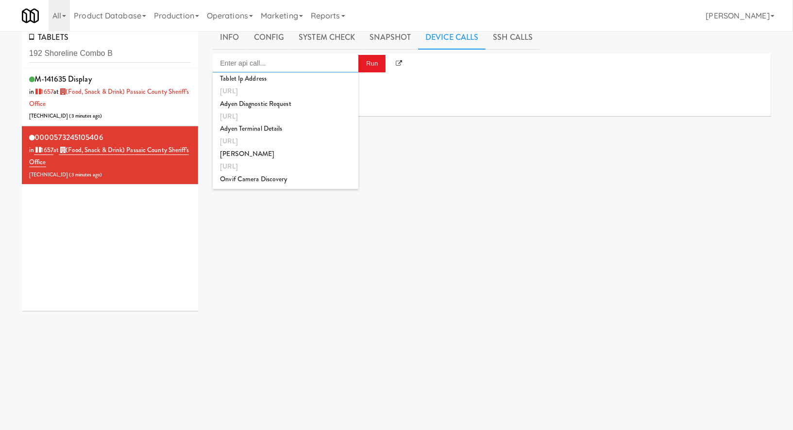
click at [320, 67] on input "Enter api call..." at bounding box center [286, 62] width 146 height 19
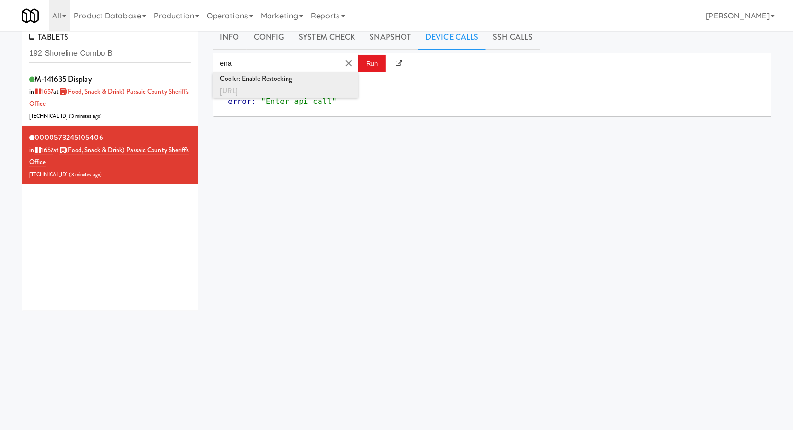
click at [320, 86] on div "http://localhost:3000/cooler/restocking-mode/enable" at bounding box center [285, 91] width 131 height 13
type input "Cooler: Enable Restocking"
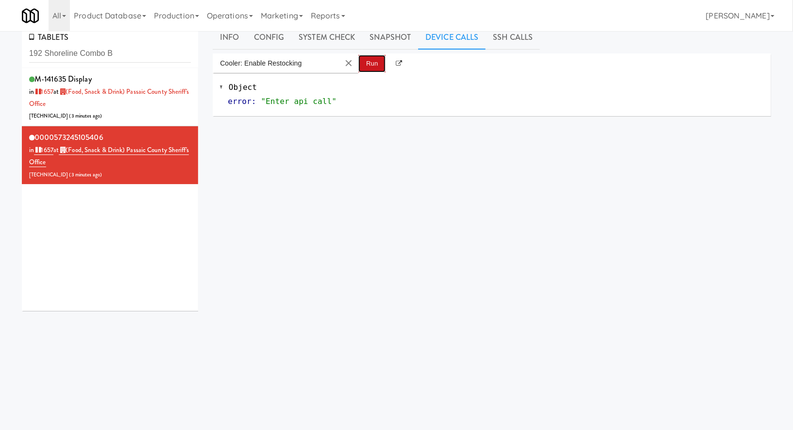
click at [370, 67] on button "Run" at bounding box center [371, 63] width 27 height 17
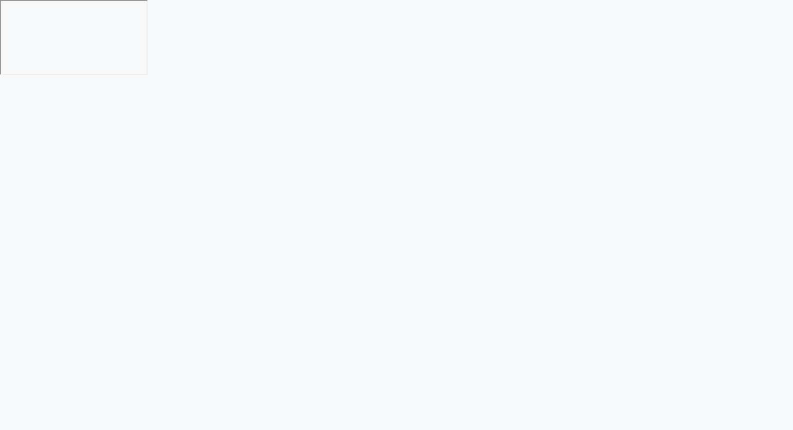
scroll to position [31, 0]
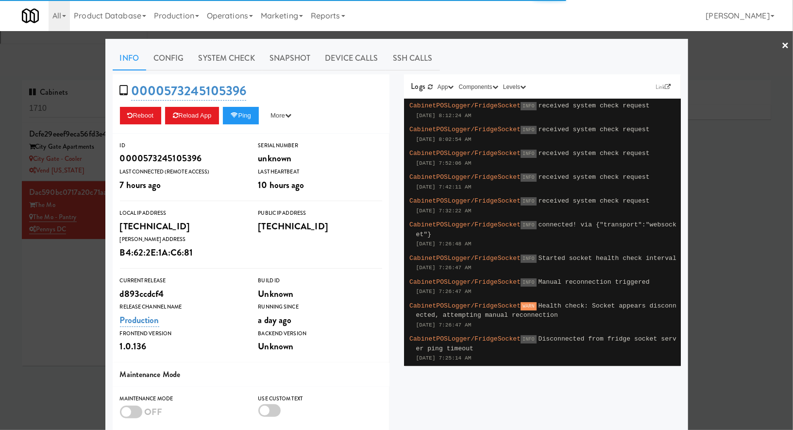
type input "3"
click at [77, 43] on div at bounding box center [396, 215] width 793 height 430
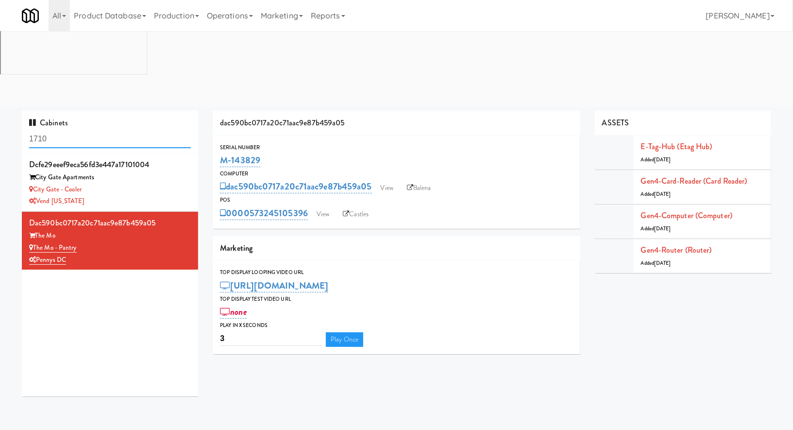
click at [72, 130] on input "1710" at bounding box center [110, 139] width 162 height 18
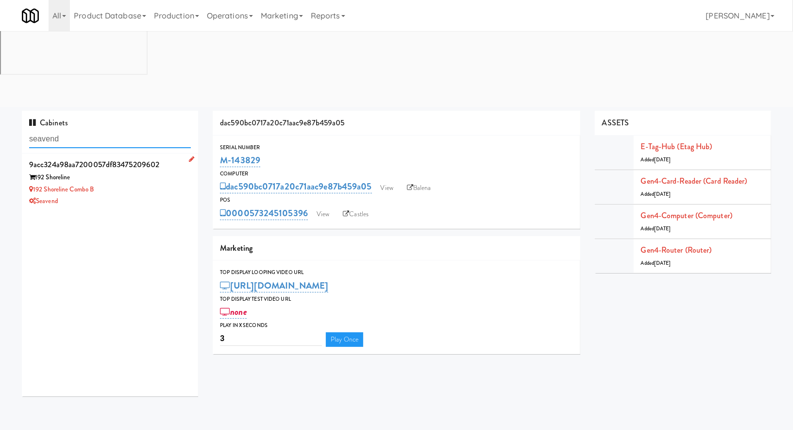
type input "seavend"
click at [150, 184] on div "192 Shoreline Combo B" at bounding box center [110, 190] width 162 height 12
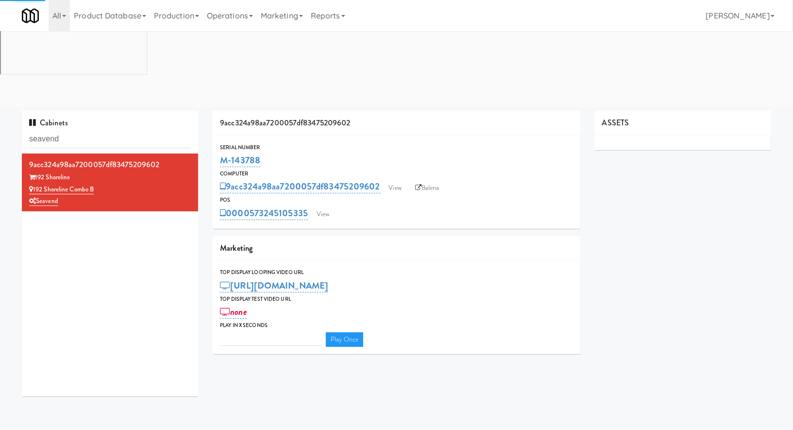
type input "3"
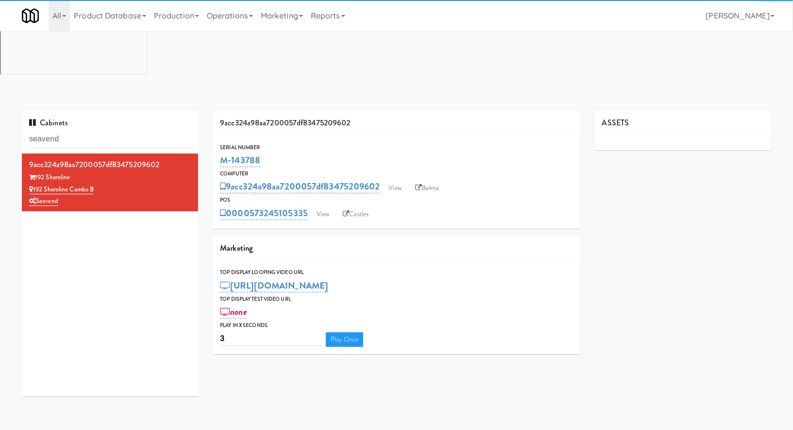
click at [363, 207] on link "Castles" at bounding box center [355, 214] width 35 height 15
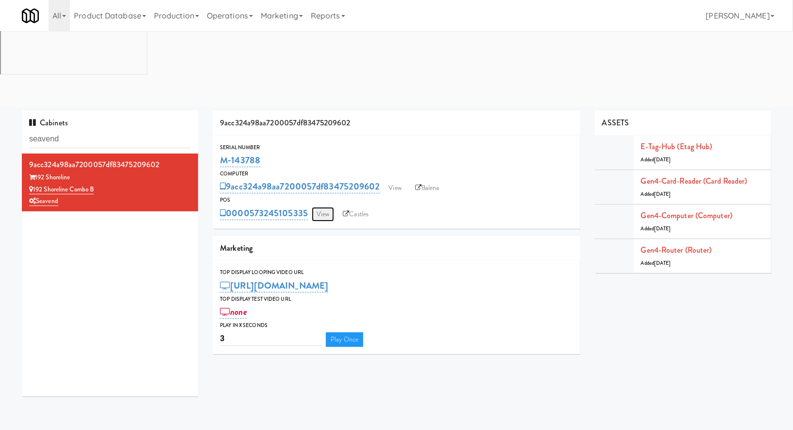
click at [325, 207] on link "View" at bounding box center [323, 214] width 22 height 15
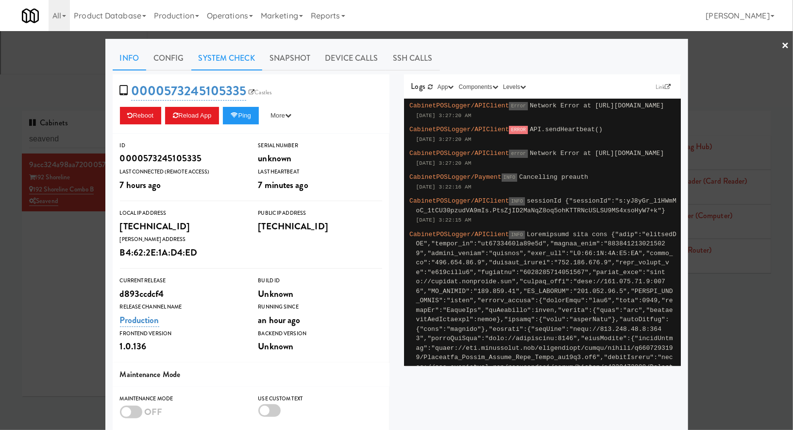
click at [253, 63] on link "System Check" at bounding box center [226, 58] width 71 height 24
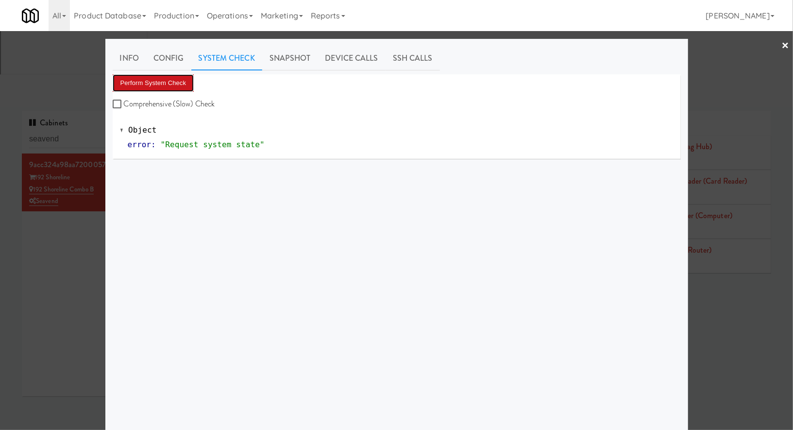
click at [175, 81] on button "Perform System Check" at bounding box center [154, 82] width 82 height 17
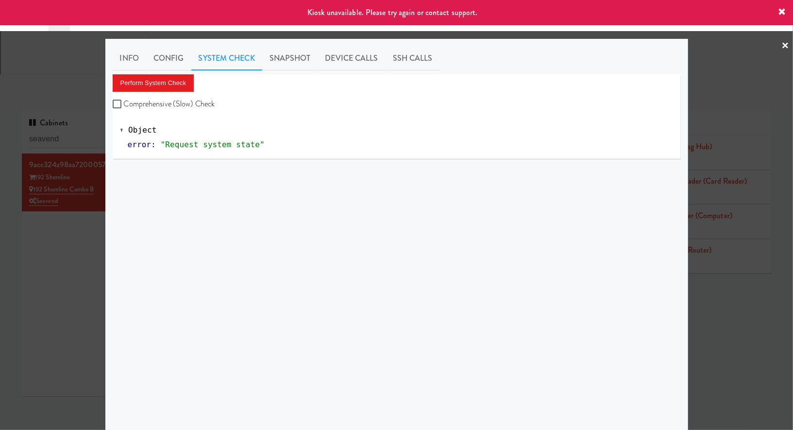
click at [49, 164] on div at bounding box center [396, 215] width 793 height 430
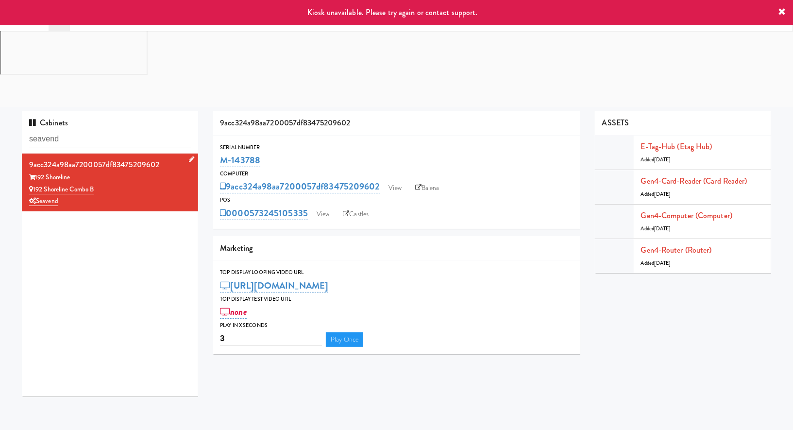
drag, startPoint x: 102, startPoint y: 115, endPoint x: 34, endPoint y: 117, distance: 67.5
click at [34, 184] on div "192 Shoreline Combo B" at bounding box center [110, 190] width 162 height 12
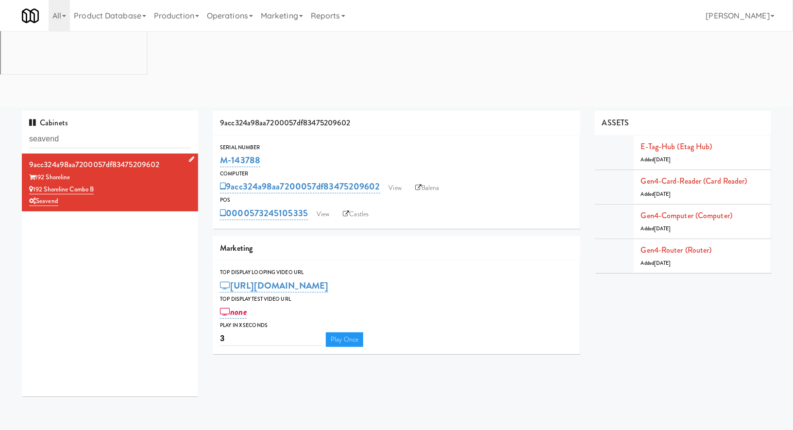
copy link "192 Shoreline Combo B"
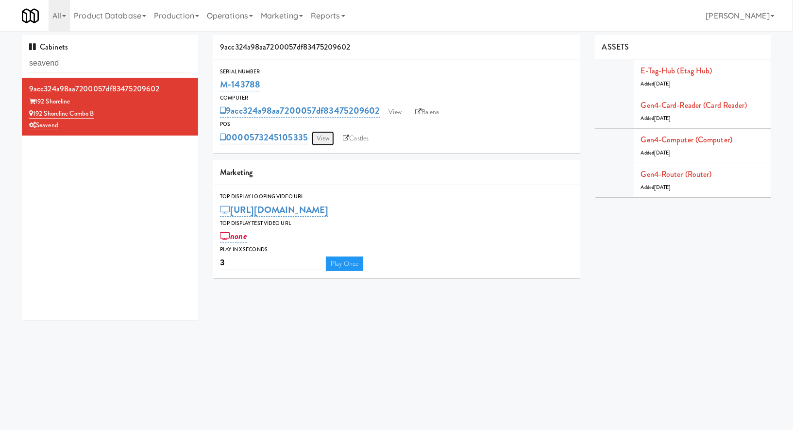
click at [315, 142] on link "View" at bounding box center [323, 138] width 22 height 15
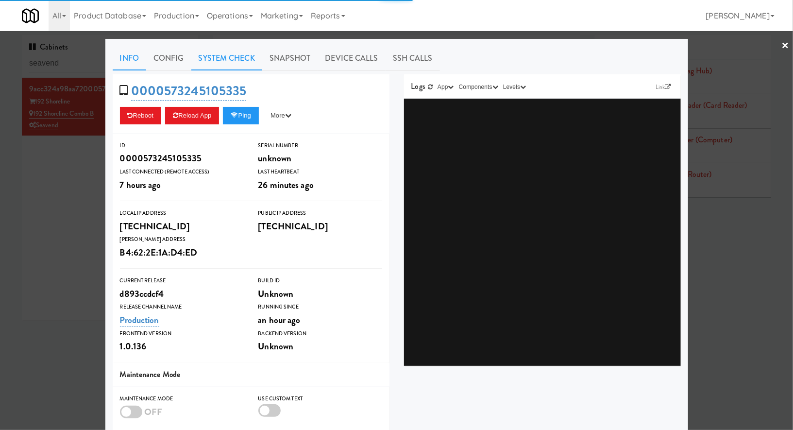
click at [232, 63] on link "System Check" at bounding box center [226, 58] width 71 height 24
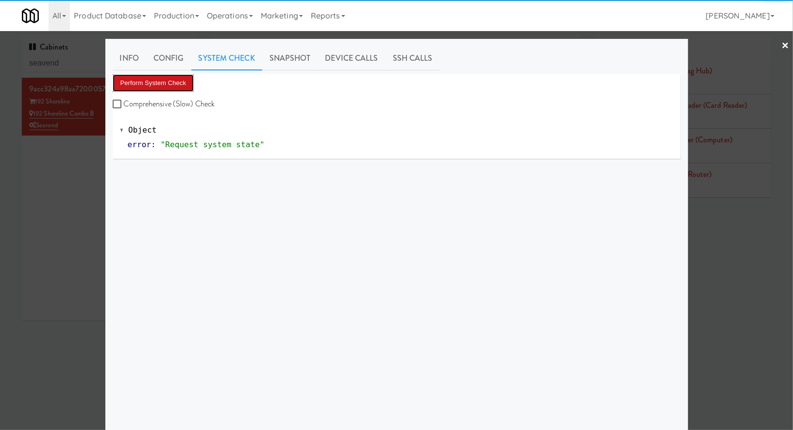
click at [171, 89] on button "Perform System Check" at bounding box center [154, 82] width 82 height 17
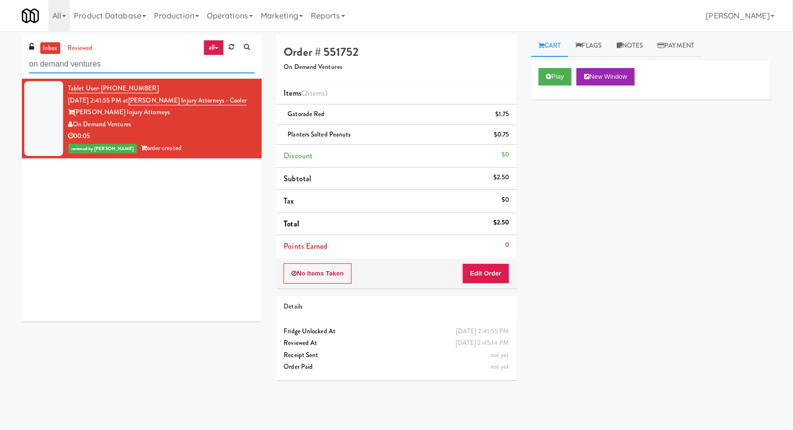
click at [74, 63] on input "on demand ventures" at bounding box center [141, 64] width 225 height 18
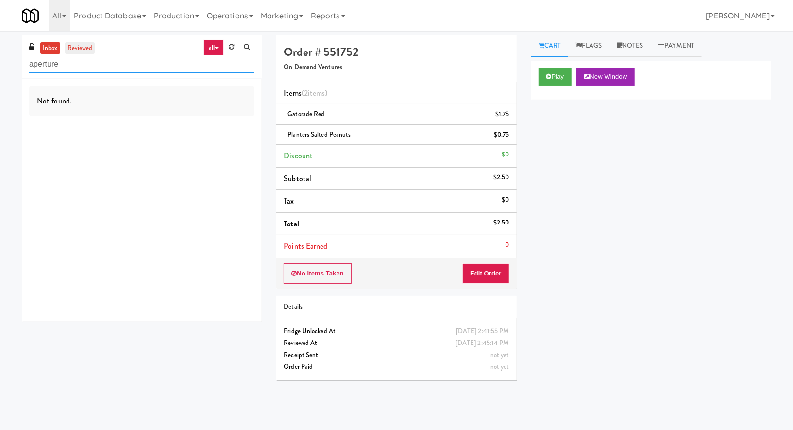
type input "aperture"
click at [79, 51] on link "reviewed" at bounding box center [80, 48] width 30 height 12
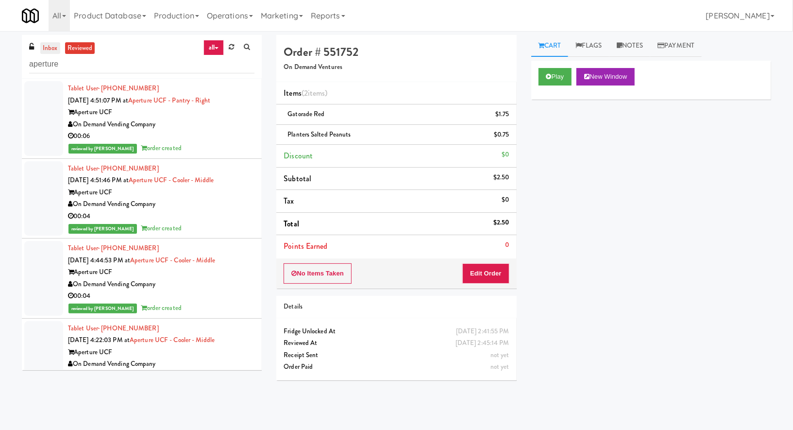
click at [52, 47] on link "inbox" at bounding box center [50, 48] width 20 height 12
